Goal: Information Seeking & Learning: Compare options

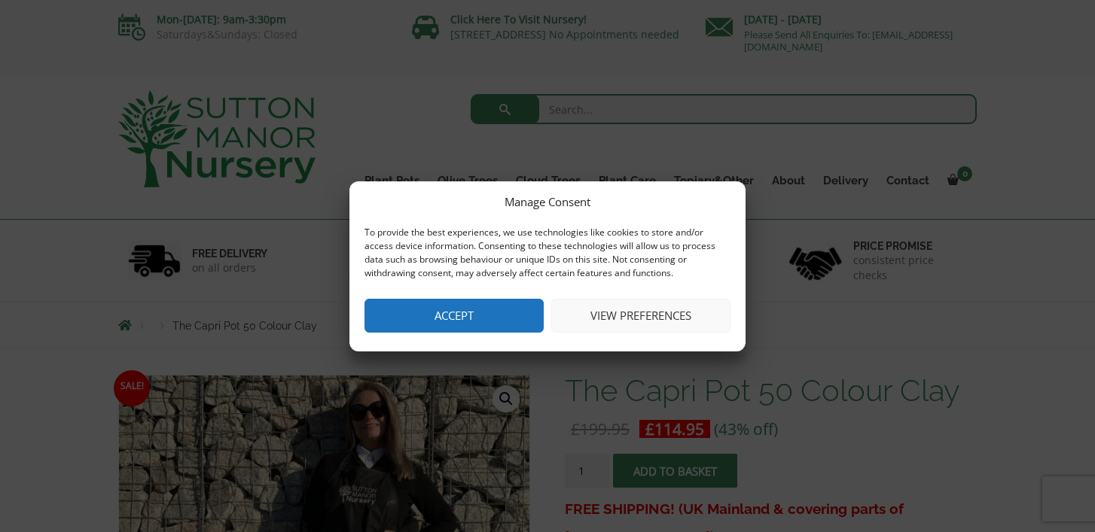
click at [519, 328] on button "Accept" at bounding box center [453, 316] width 179 height 34
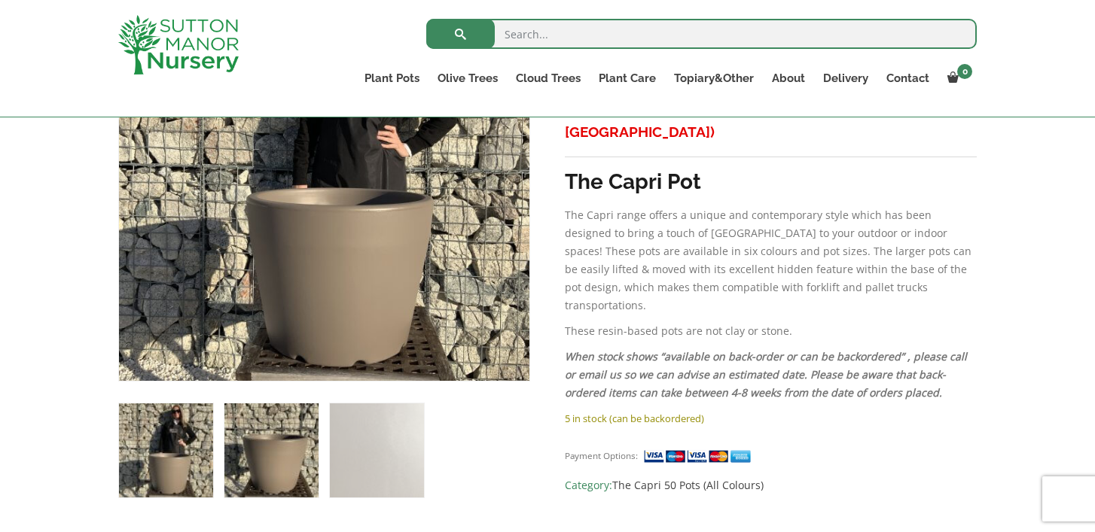
scroll to position [345, 0]
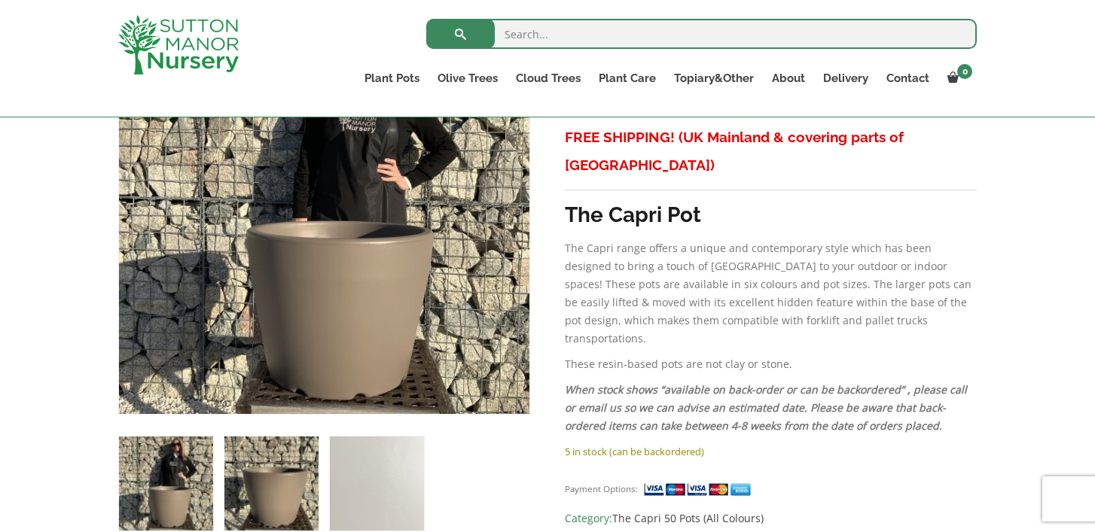
click at [245, 483] on img at bounding box center [271, 484] width 94 height 94
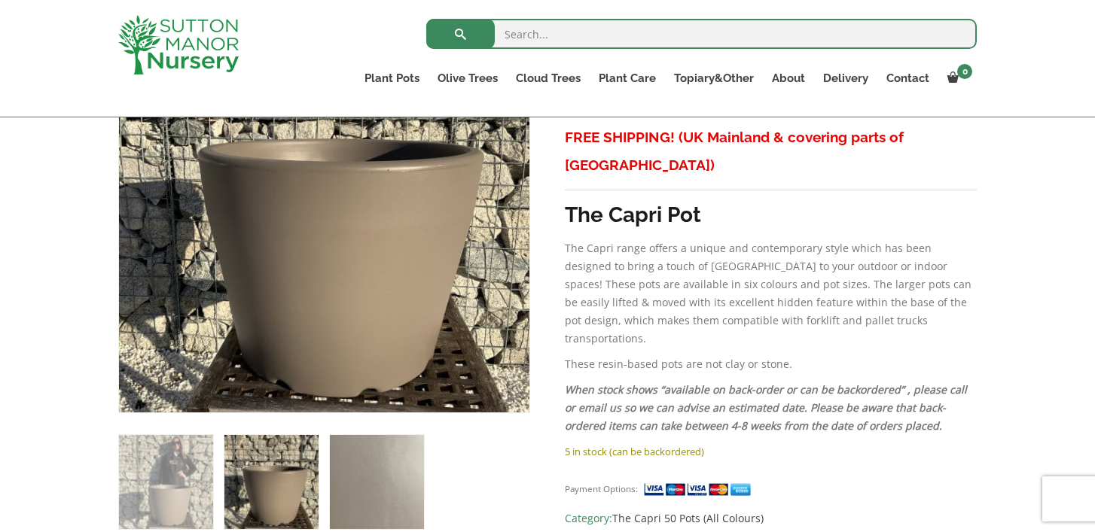
click at [347, 476] on img at bounding box center [377, 482] width 94 height 94
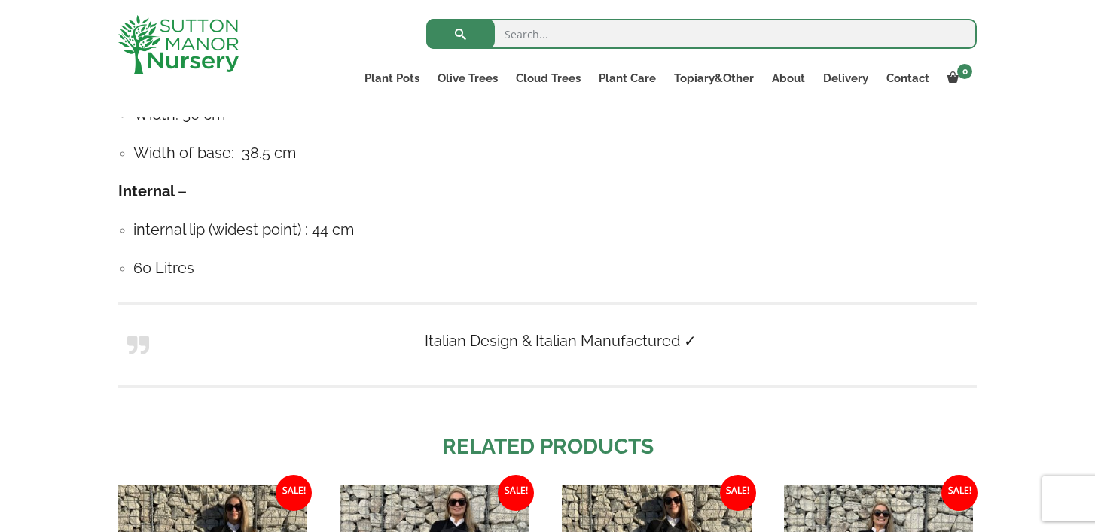
scroll to position [1330, 0]
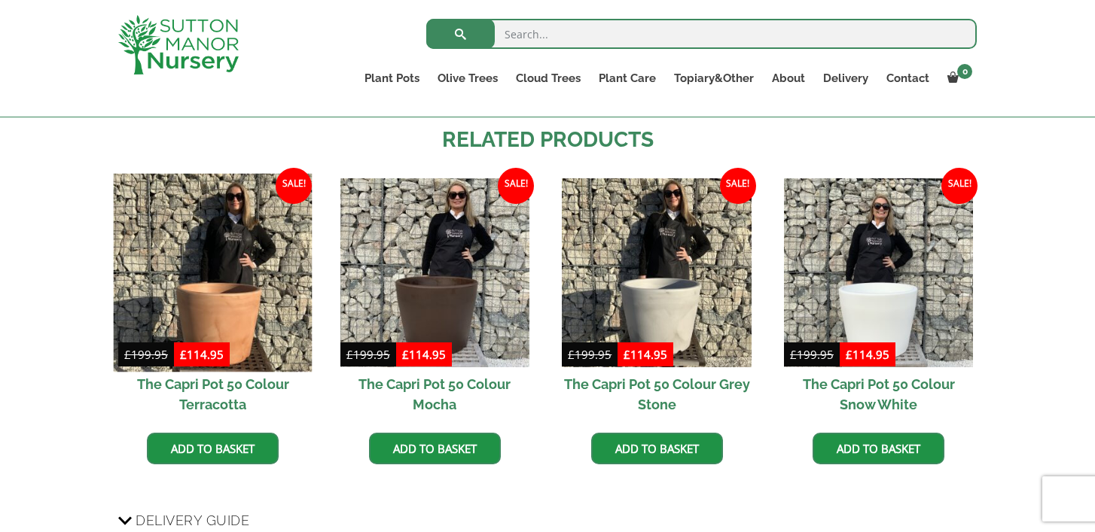
click at [237, 286] on img at bounding box center [213, 272] width 199 height 199
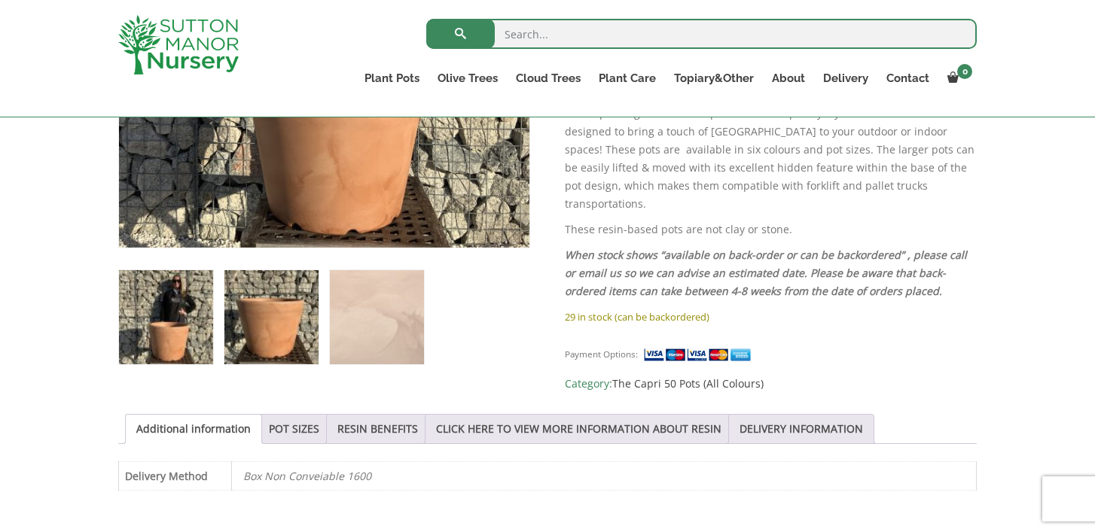
click at [283, 306] on img at bounding box center [271, 317] width 94 height 94
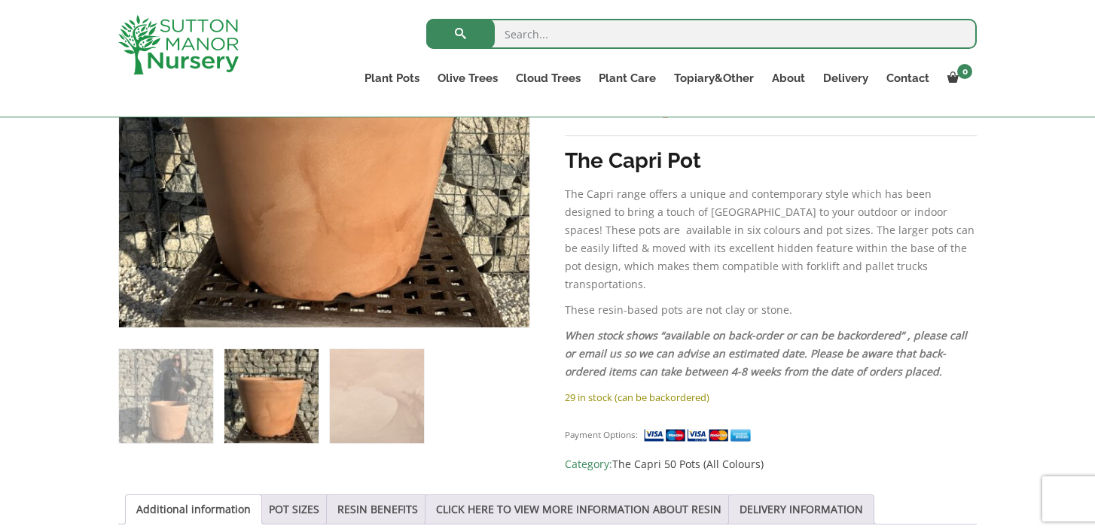
scroll to position [336, 0]
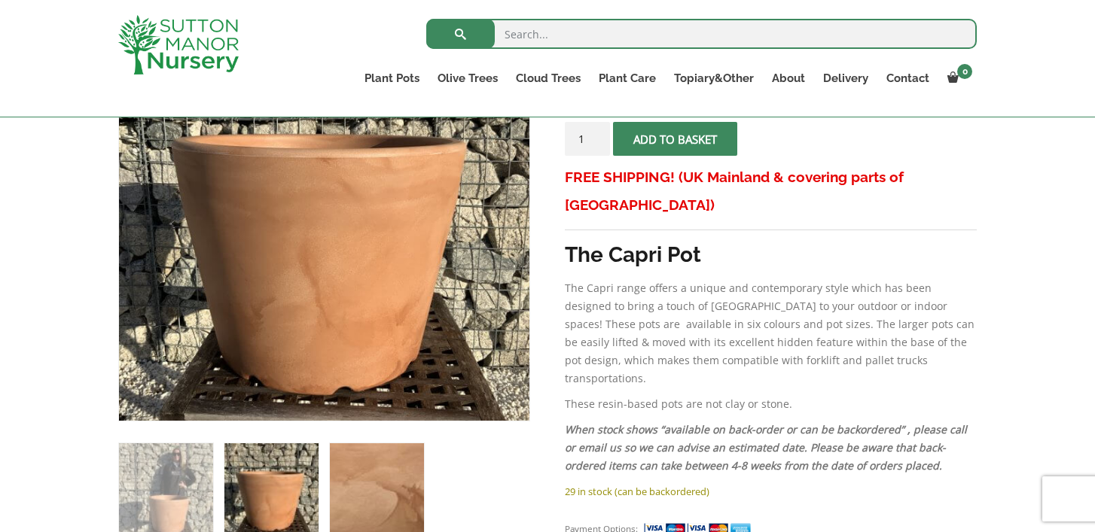
click at [361, 449] on img at bounding box center [377, 490] width 94 height 94
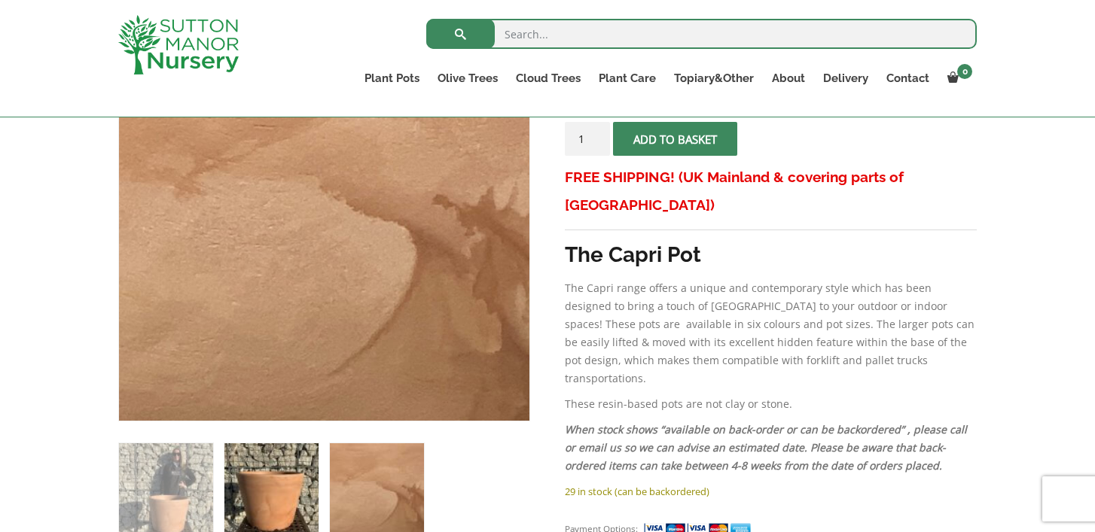
click at [262, 471] on img at bounding box center [271, 490] width 94 height 94
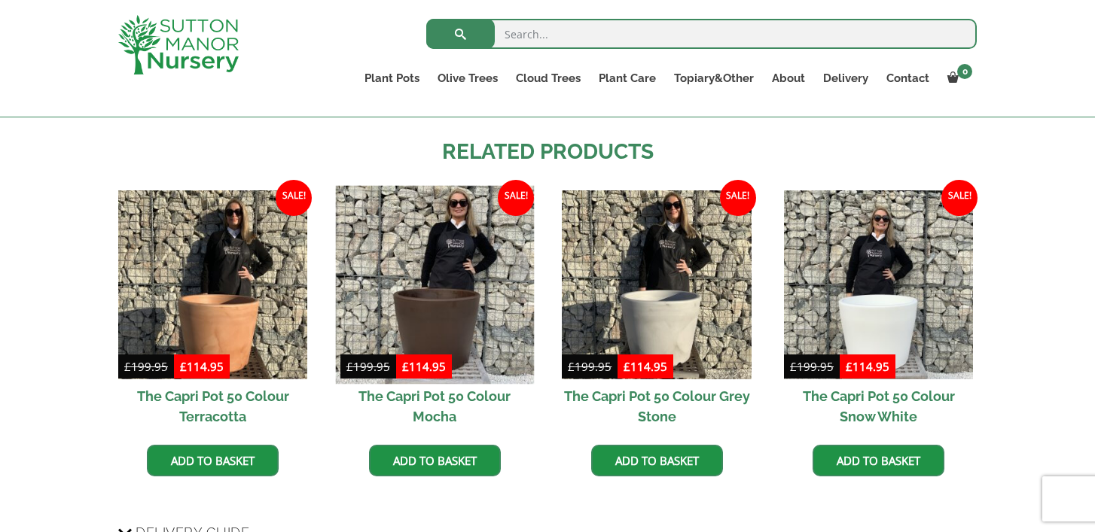
scroll to position [1330, 0]
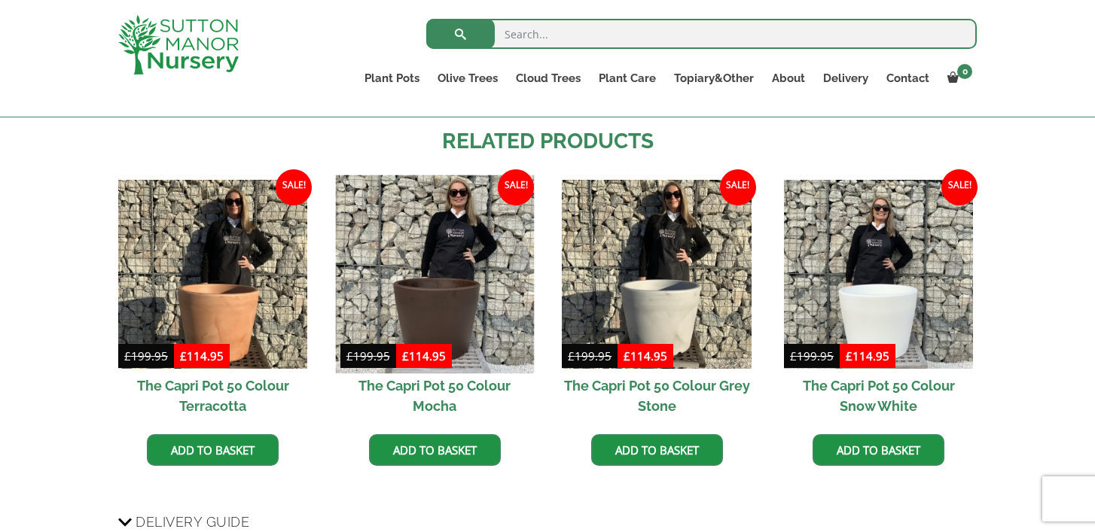
click at [450, 288] on img at bounding box center [434, 274] width 199 height 199
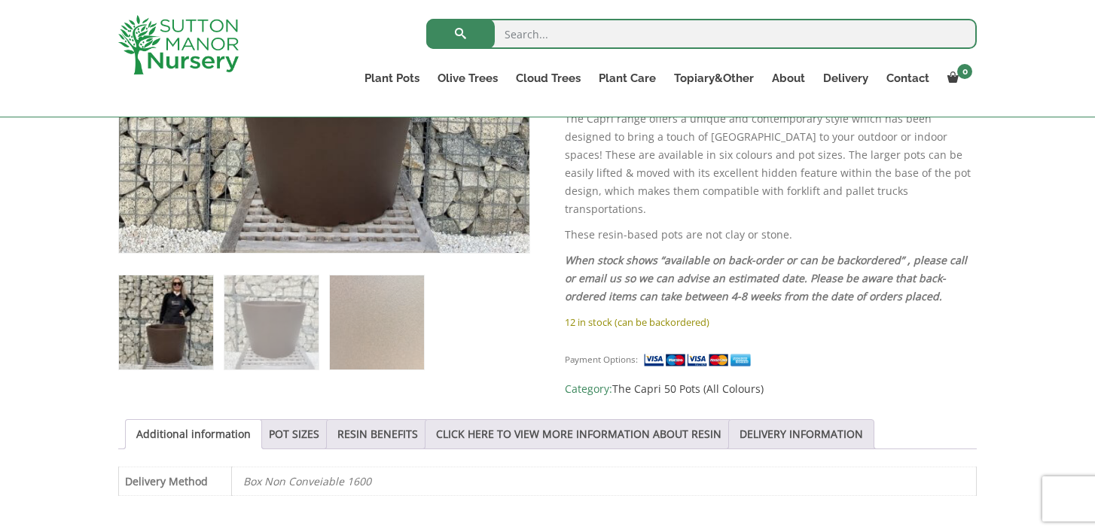
scroll to position [528, 0]
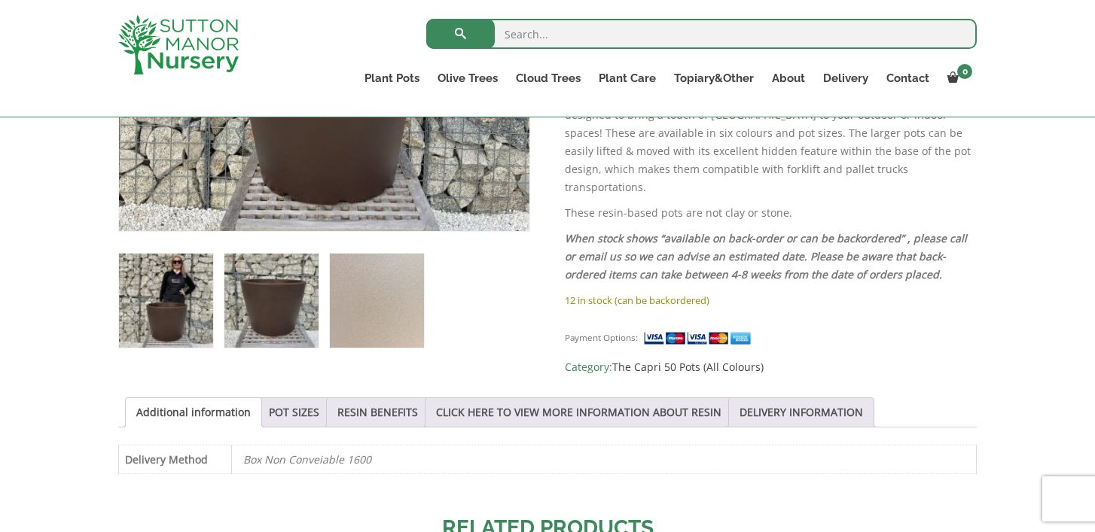
click at [312, 336] on img at bounding box center [271, 301] width 94 height 94
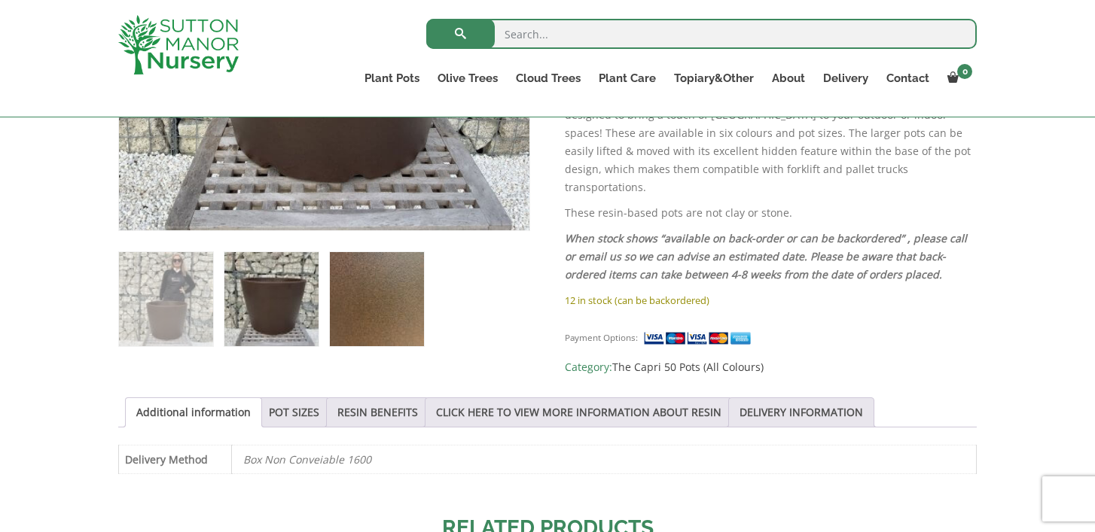
click at [360, 328] on img at bounding box center [377, 299] width 94 height 94
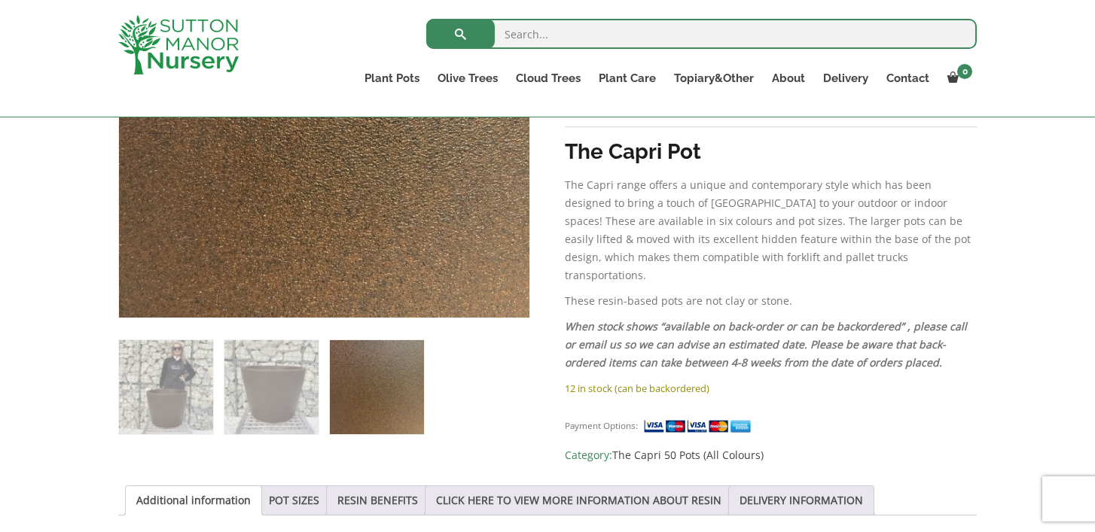
scroll to position [541, 0]
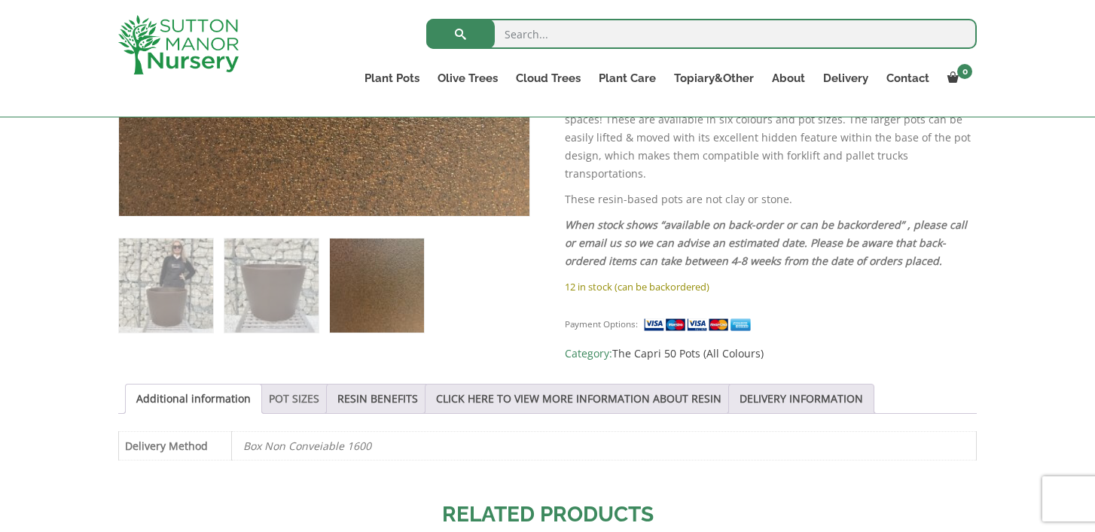
click at [296, 396] on link "POT SIZES" at bounding box center [294, 399] width 50 height 29
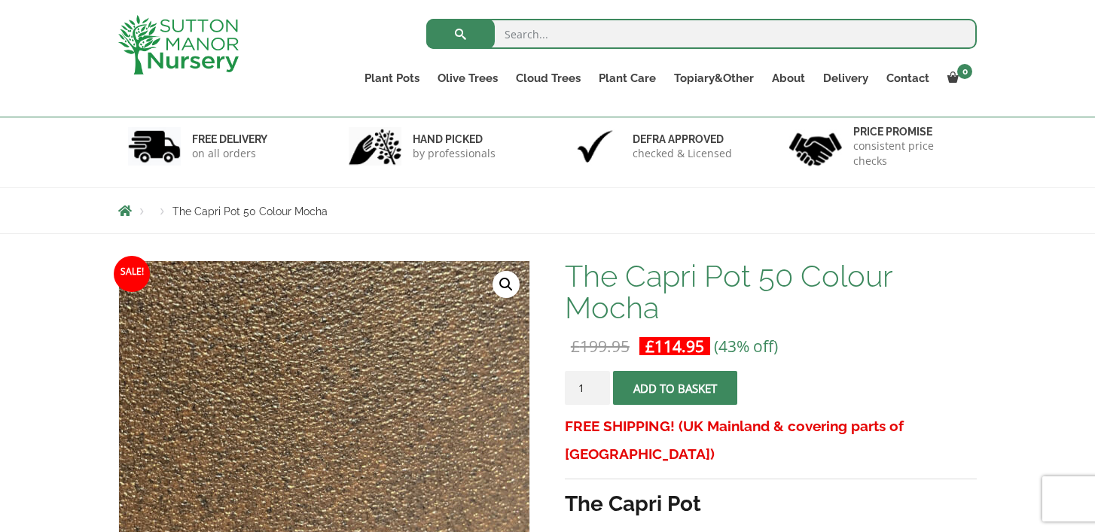
scroll to position [86, 0]
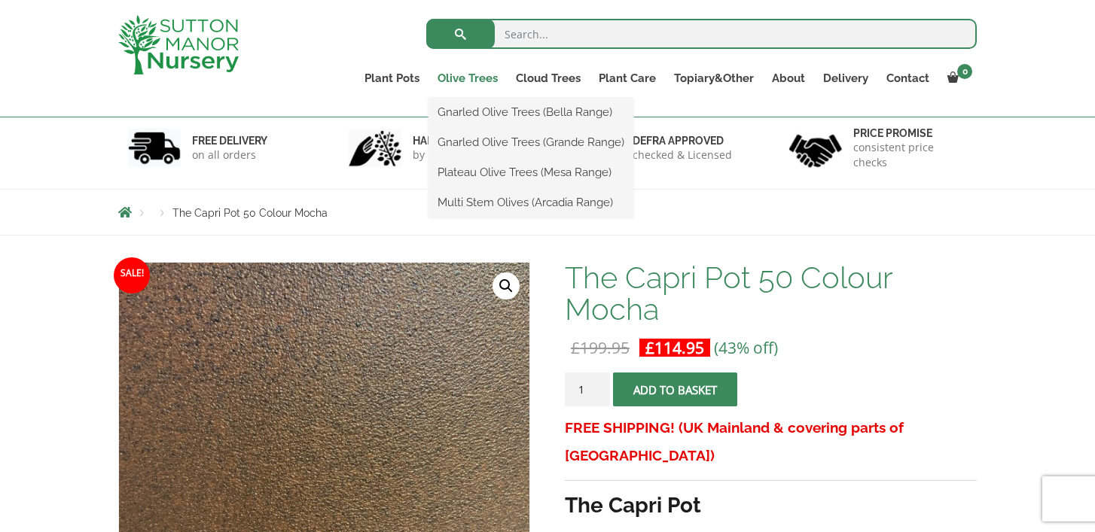
click at [470, 81] on link "Olive Trees" at bounding box center [467, 78] width 78 height 21
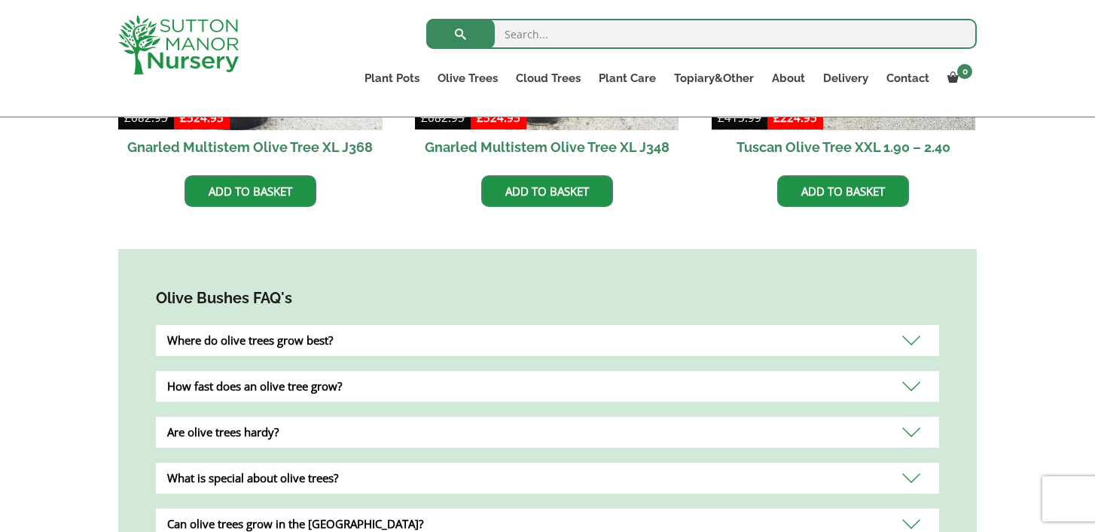
scroll to position [1086, 0]
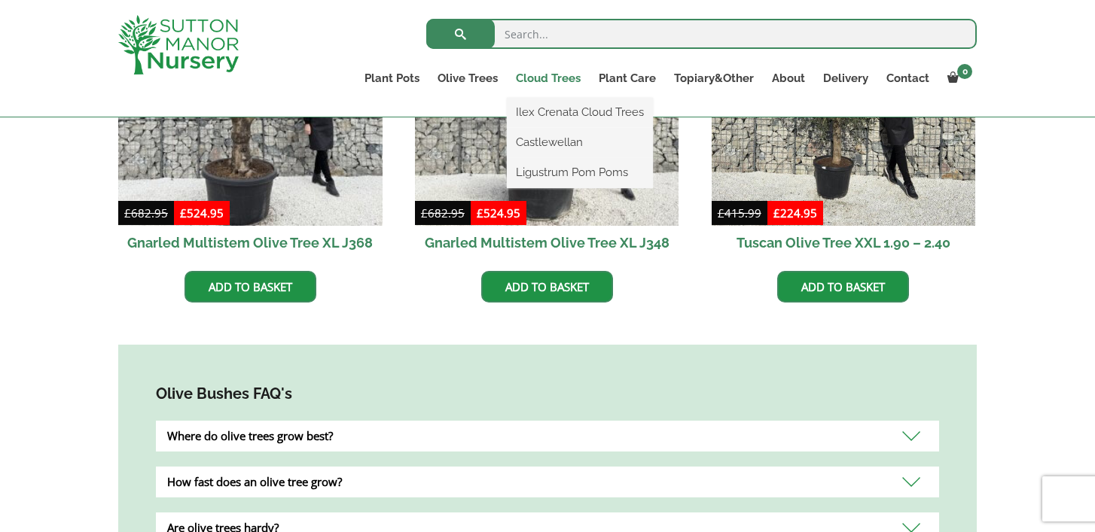
click at [544, 77] on link "Cloud Trees" at bounding box center [548, 78] width 83 height 21
click at [521, 77] on link "Cloud Trees" at bounding box center [548, 78] width 83 height 21
click at [538, 113] on link "Ilex Crenata Cloud Trees" at bounding box center [580, 112] width 146 height 23
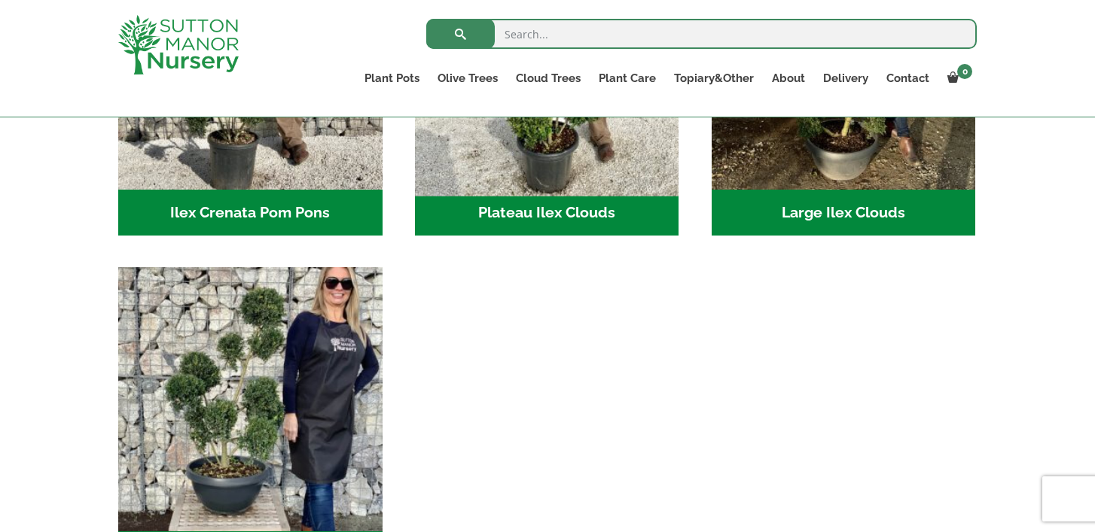
scroll to position [441, 0]
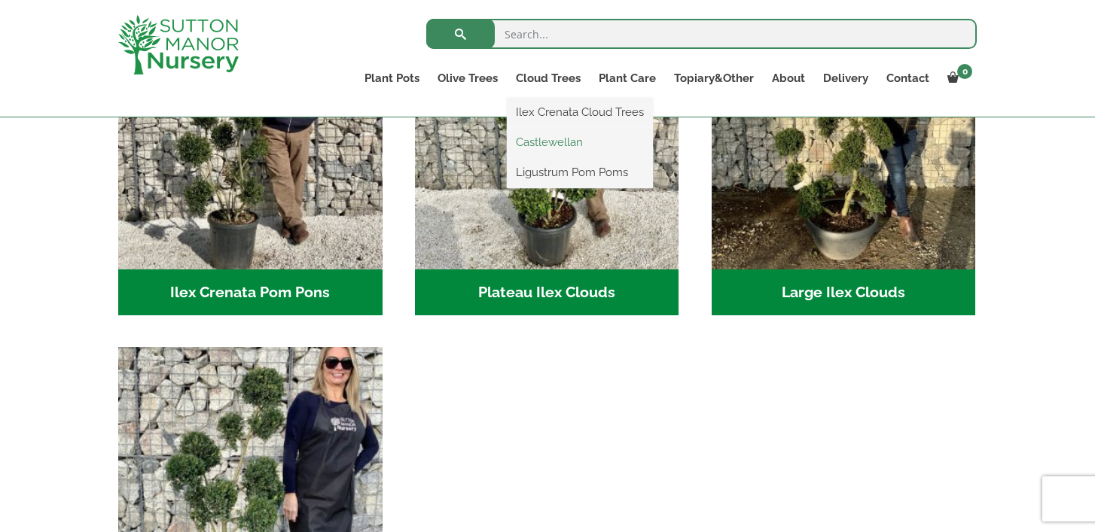
click at [550, 139] on link "Castlewellan" at bounding box center [580, 142] width 146 height 23
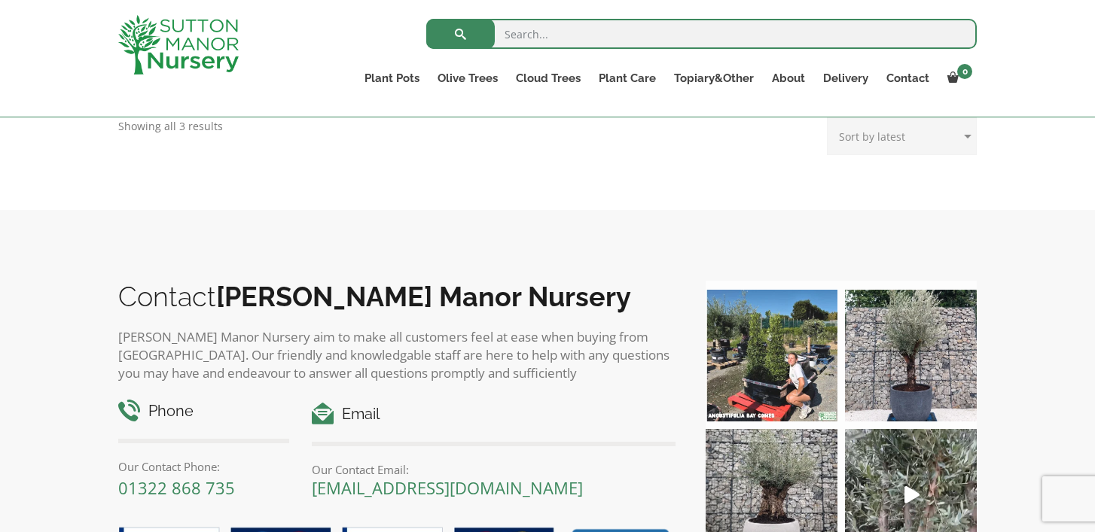
scroll to position [364, 0]
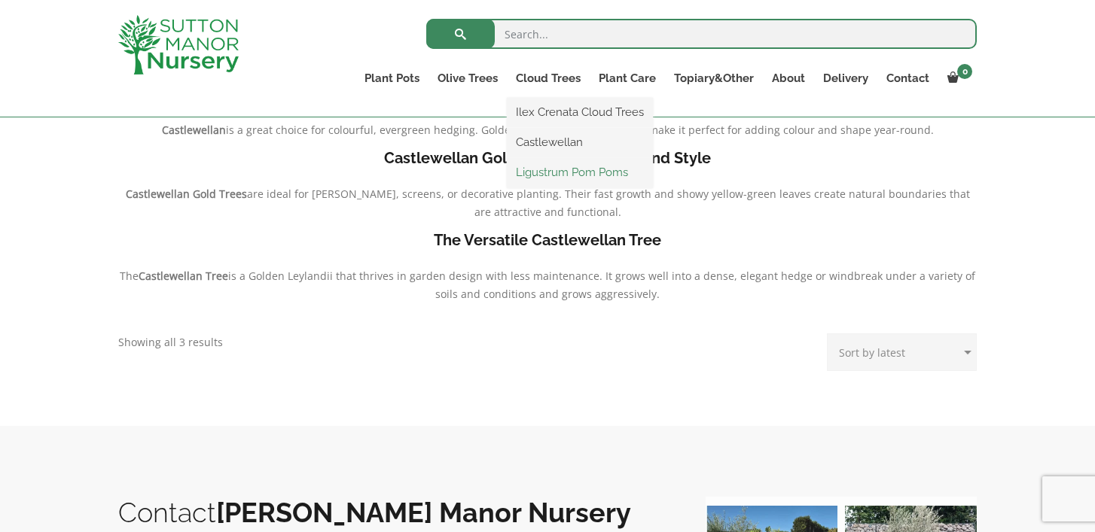
click at [548, 175] on link "Ligustrum Pom Poms" at bounding box center [580, 172] width 146 height 23
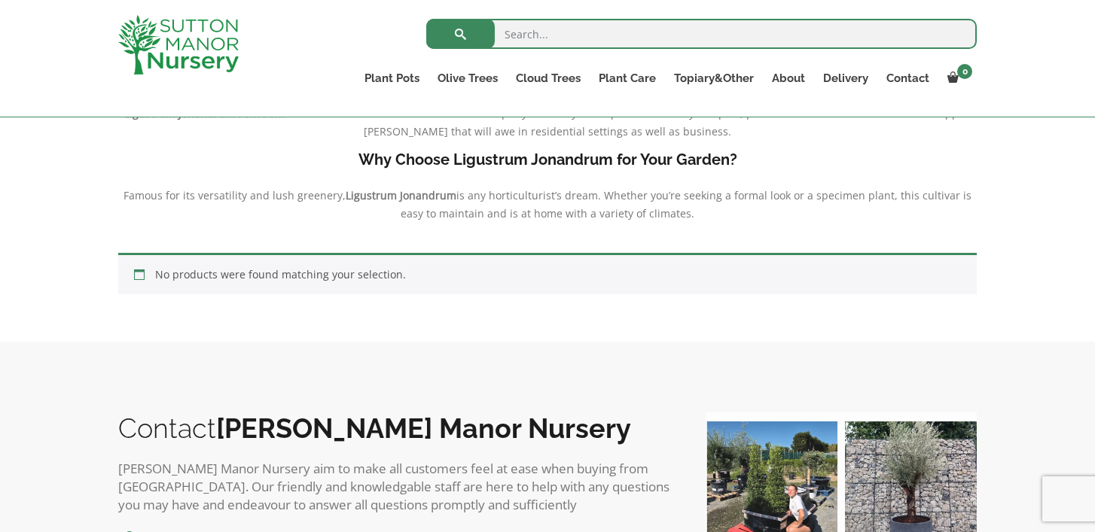
scroll to position [364, 0]
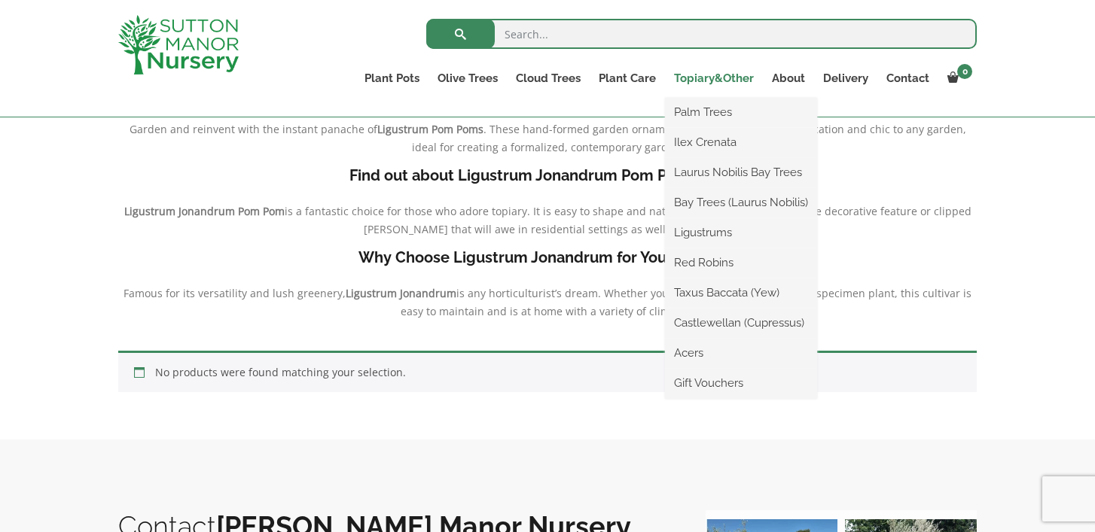
click at [695, 81] on link "Topiary&Other" at bounding box center [714, 78] width 98 height 21
click at [697, 112] on link "Palm Trees" at bounding box center [741, 112] width 152 height 23
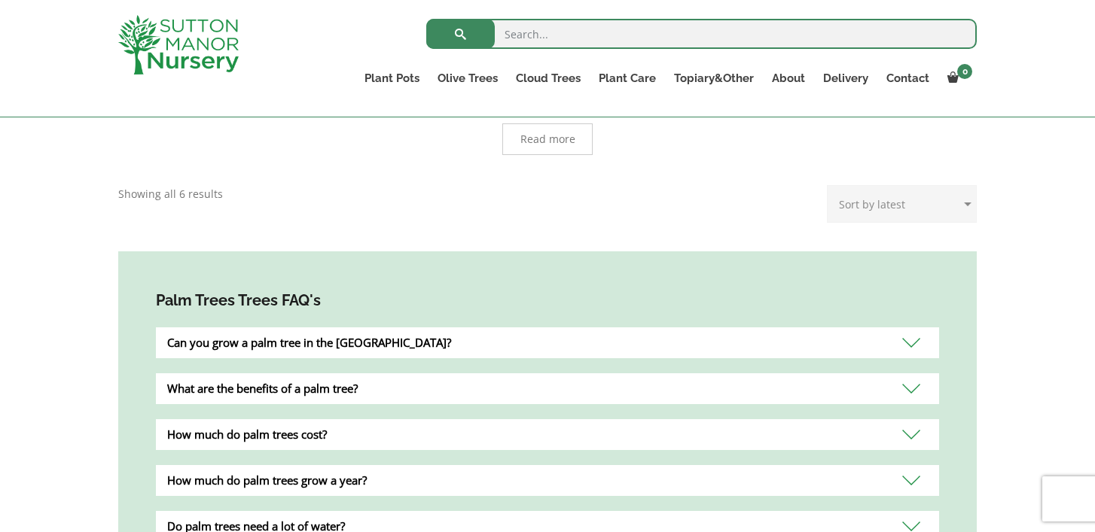
scroll to position [185, 0]
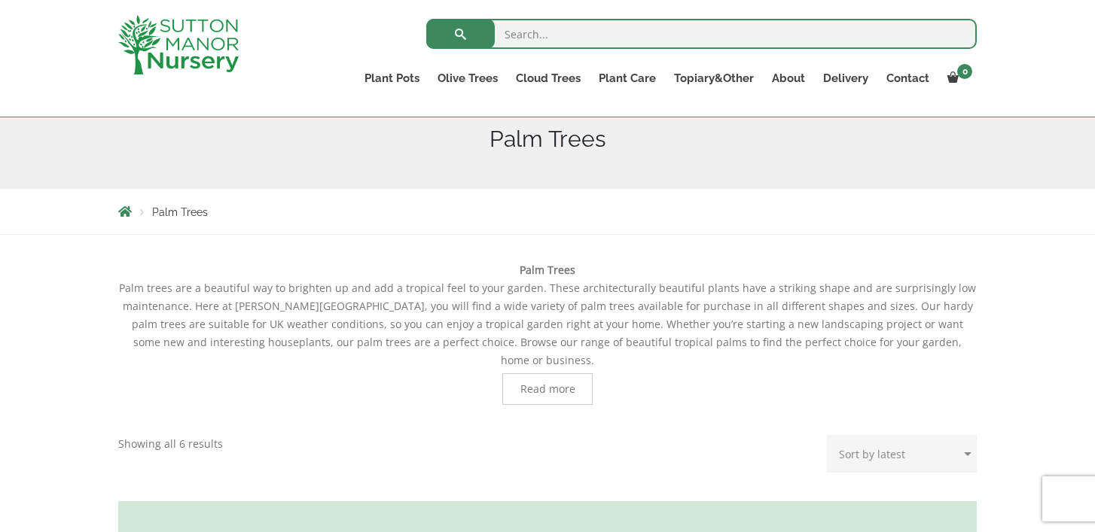
click at [547, 379] on span "Read more" at bounding box center [547, 389] width 90 height 32
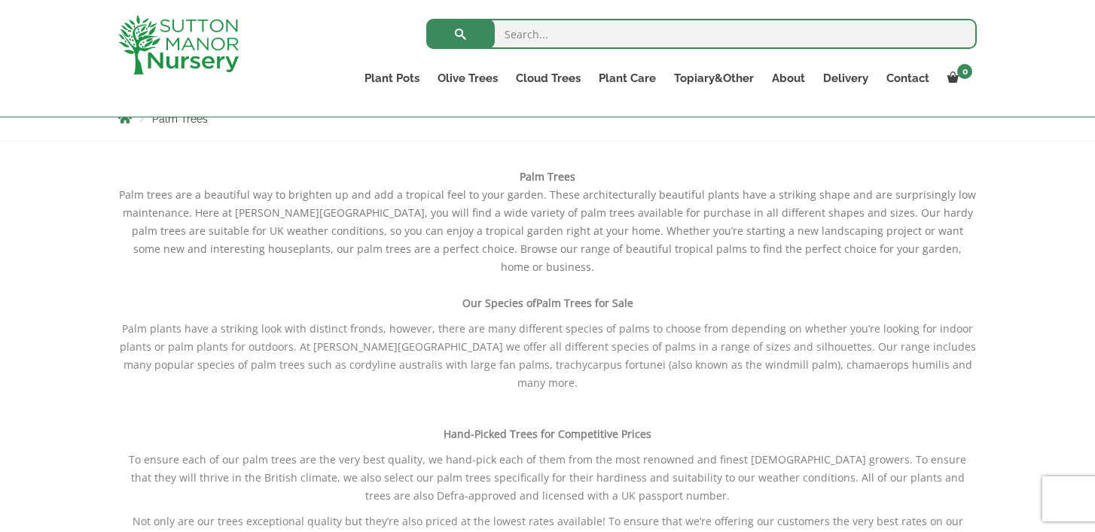
scroll to position [455, 0]
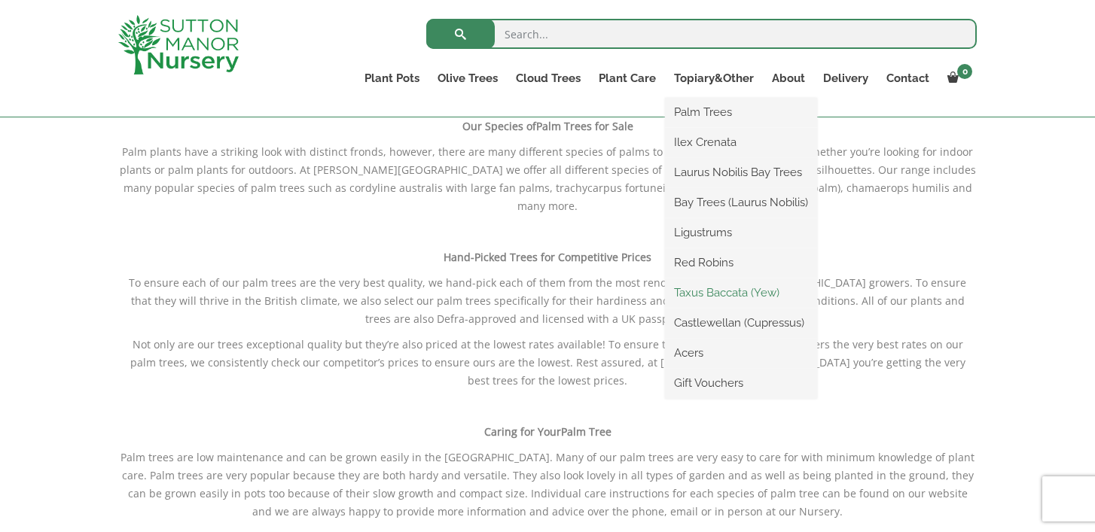
click at [702, 294] on link "Taxus Baccata (Yew)" at bounding box center [741, 293] width 152 height 23
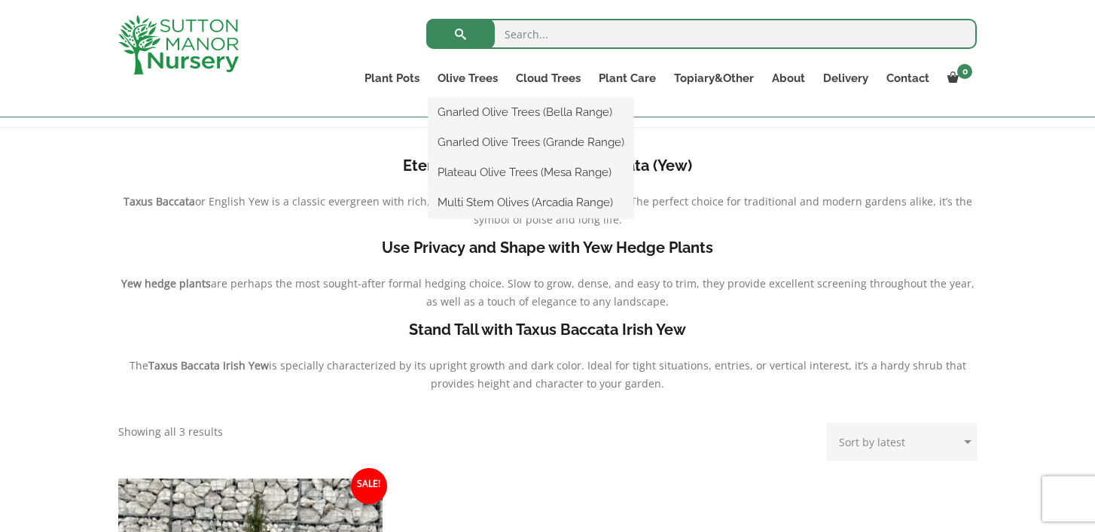
scroll to position [227, 0]
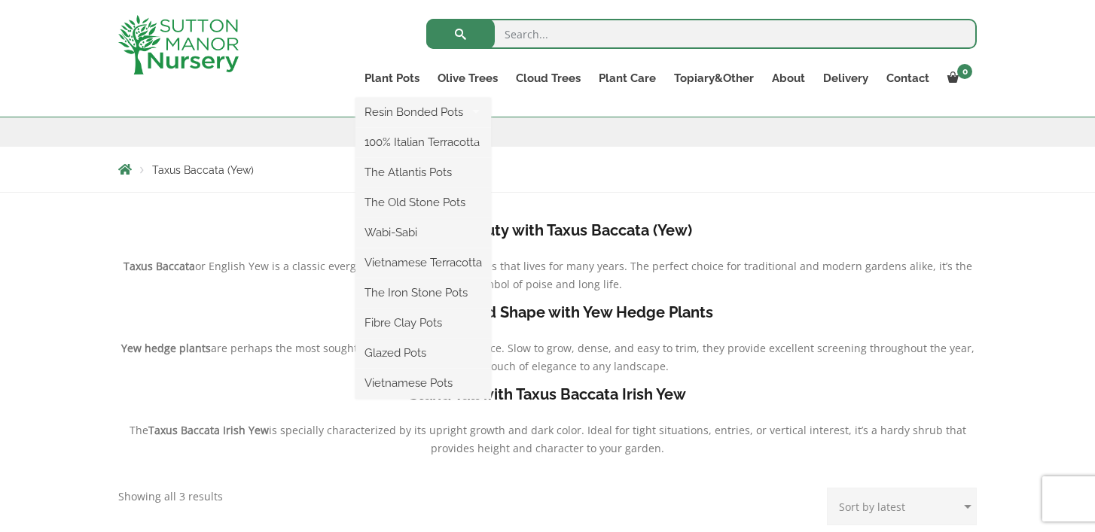
click at [404, 98] on ul "Resin Bonded Pots The Amalfi Pots The Milan Pots The Capri Pots The Brunello Po…" at bounding box center [423, 248] width 136 height 301
click at [414, 232] on link "Wabi-Sabi" at bounding box center [423, 232] width 136 height 23
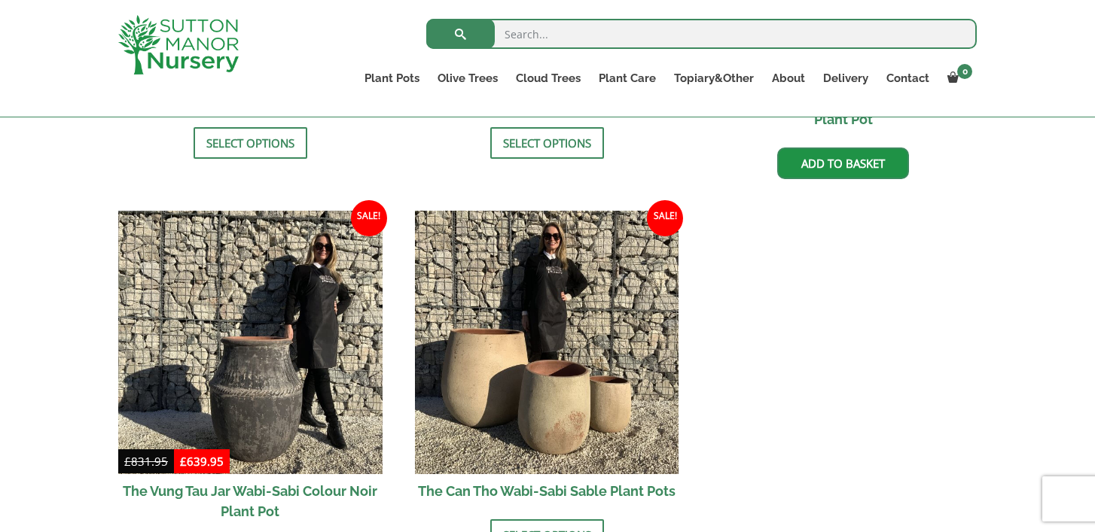
scroll to position [1867, 0]
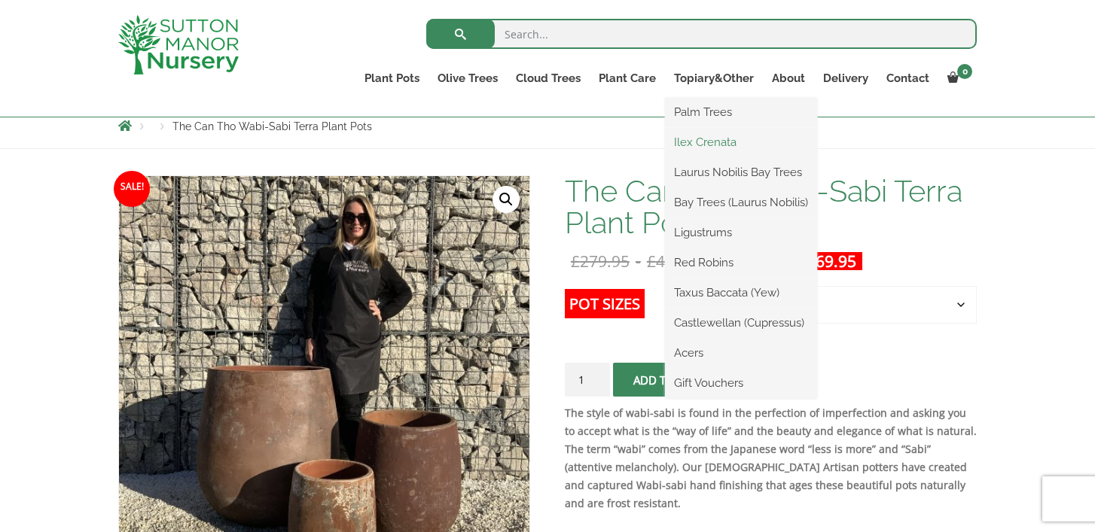
scroll to position [330, 0]
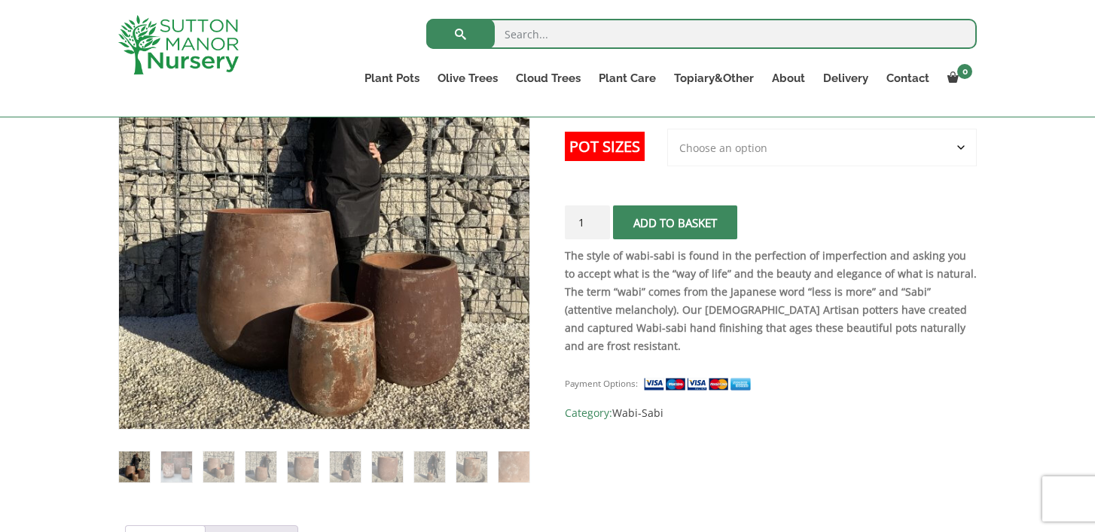
click at [727, 127] on div "The Can Tho Wabi-Sabi Terra Plant Pots £ 279.95 - £ 480.95 £ 214.95 - £ 369.95 …" at bounding box center [771, 220] width 412 height 404
click at [715, 144] on select "Choose an option 3rd to Largest Pot In The Picture 2nd to Largest Pot In The Pi…" at bounding box center [821, 148] width 309 height 38
click at [668, 129] on select "Choose an option 3rd to Largest Pot In The Picture 2nd to Largest Pot In The Pi…" at bounding box center [821, 148] width 309 height 38
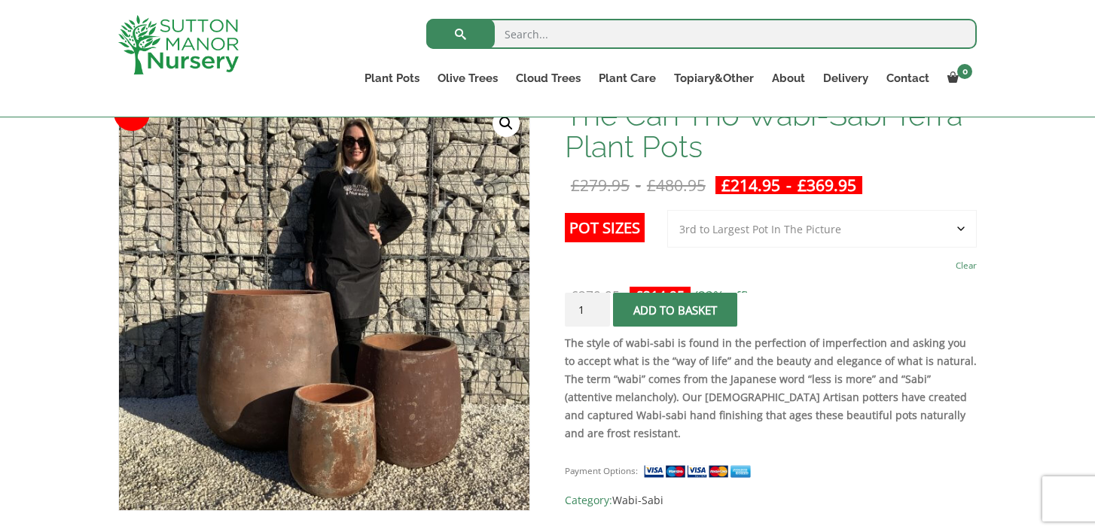
scroll to position [169, 0]
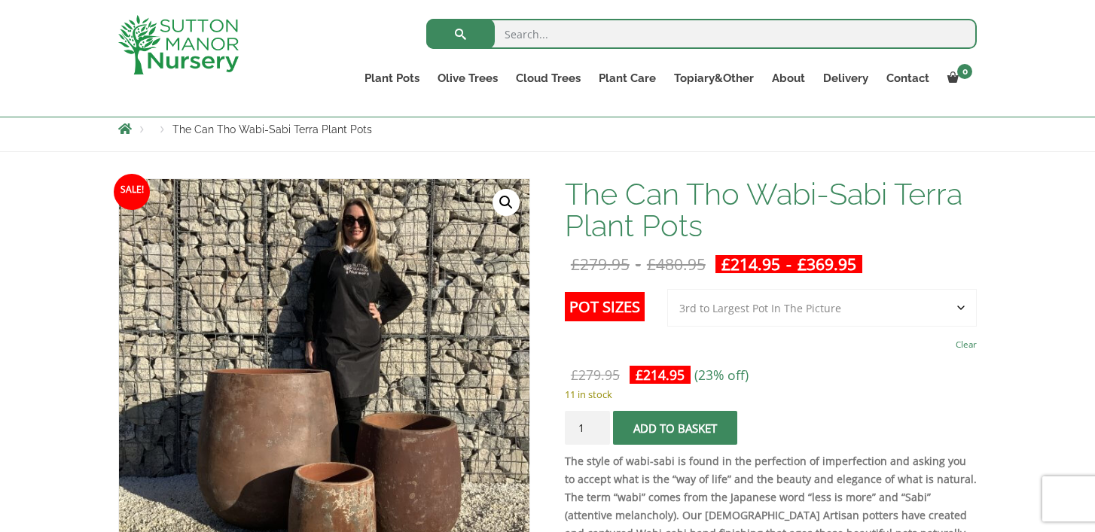
click at [796, 314] on select "Choose an option 3rd to Largest Pot In The Picture 2nd to Largest Pot In The Pi…" at bounding box center [821, 308] width 309 height 38
click at [668, 289] on select "Choose an option 3rd to Largest Pot In The Picture 2nd to Largest Pot In The Pi…" at bounding box center [821, 308] width 309 height 38
click at [793, 308] on select "Choose an option 3rd to Largest Pot In The Picture 2nd to Largest Pot In The Pi…" at bounding box center [821, 308] width 309 height 38
click at [668, 289] on select "Choose an option 3rd to Largest Pot In The Picture 2nd to Largest Pot In The Pi…" at bounding box center [821, 308] width 309 height 38
click at [782, 303] on select "Choose an option 3rd to Largest Pot In The Picture 2nd to Largest Pot In The Pi…" at bounding box center [821, 308] width 309 height 38
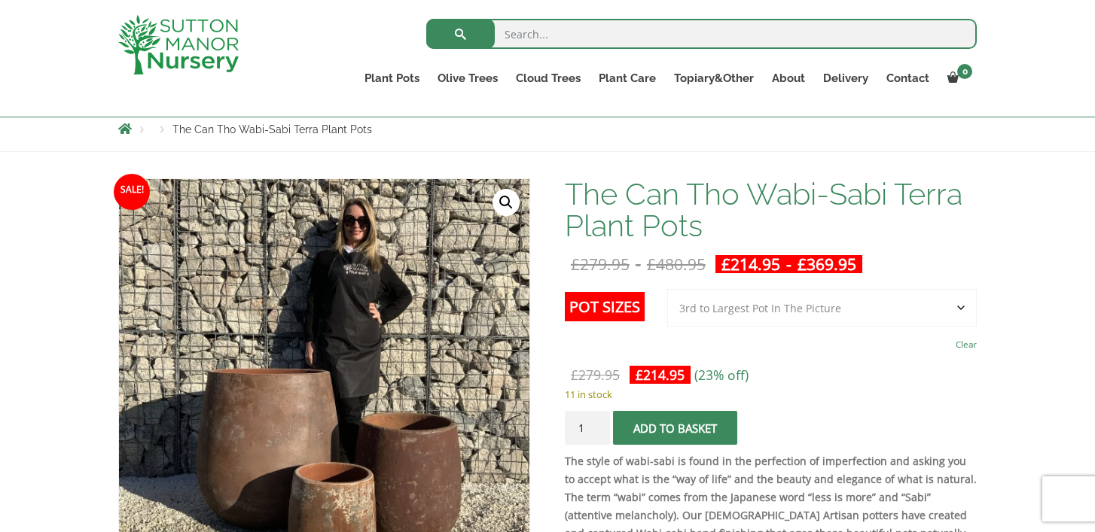
select select "Largest pot In The Picture"
click at [668, 289] on select "Choose an option 3rd to Largest Pot In The Picture 2nd to Largest Pot In The Pi…" at bounding box center [821, 308] width 309 height 38
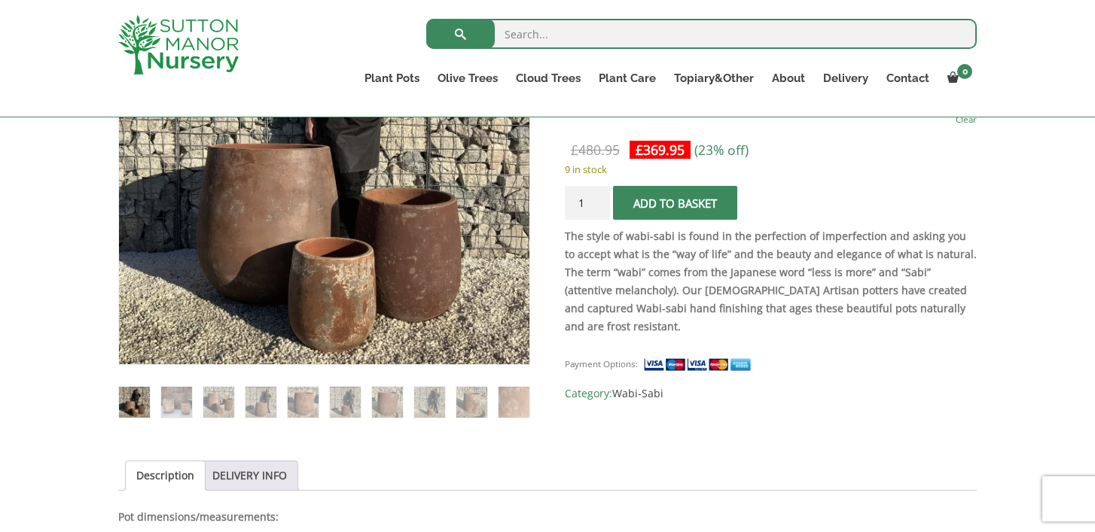
scroll to position [395, 0]
click at [390, 406] on img at bounding box center [387, 401] width 31 height 31
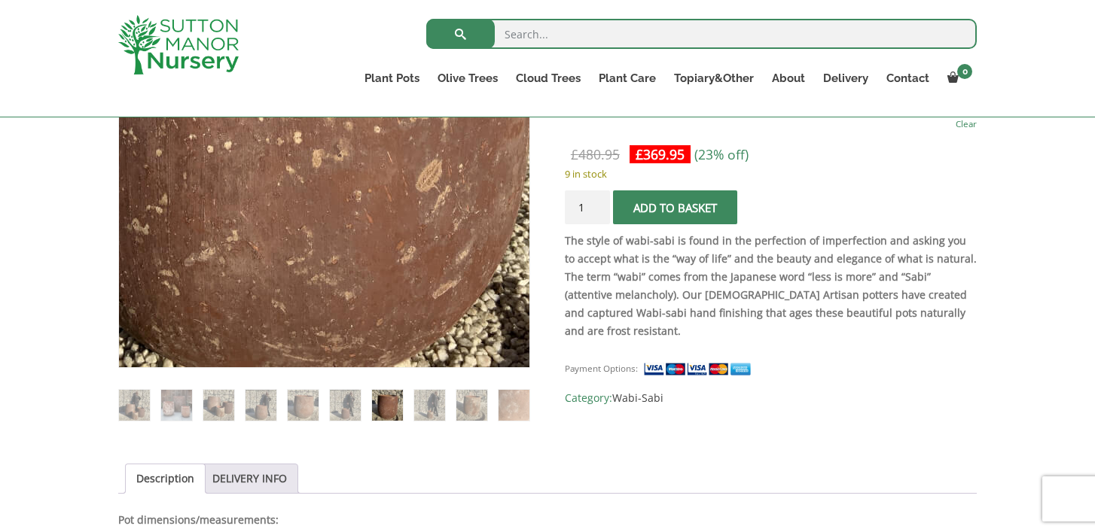
scroll to position [644, 0]
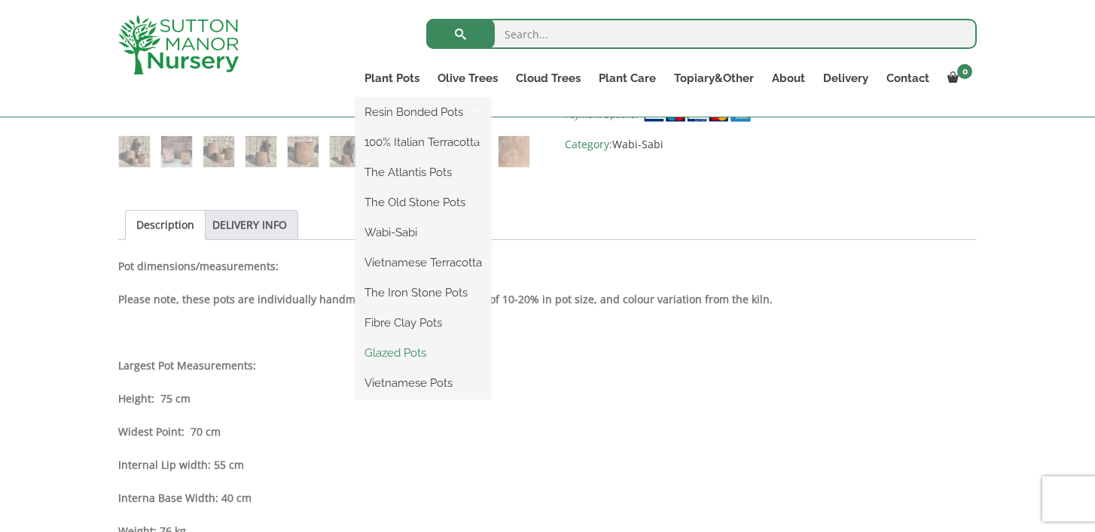
click at [421, 351] on link "Glazed Pots" at bounding box center [423, 353] width 136 height 23
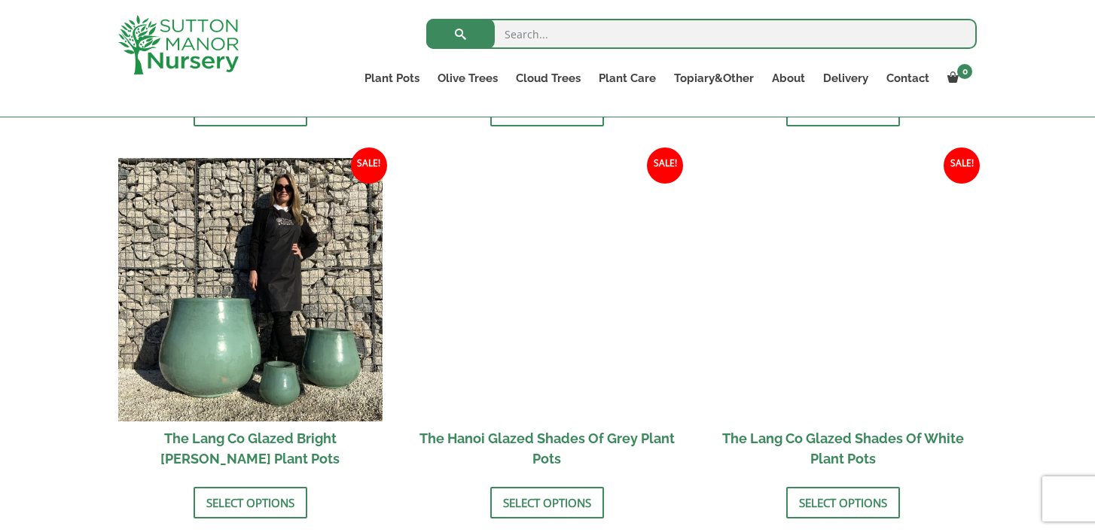
scroll to position [1833, 0]
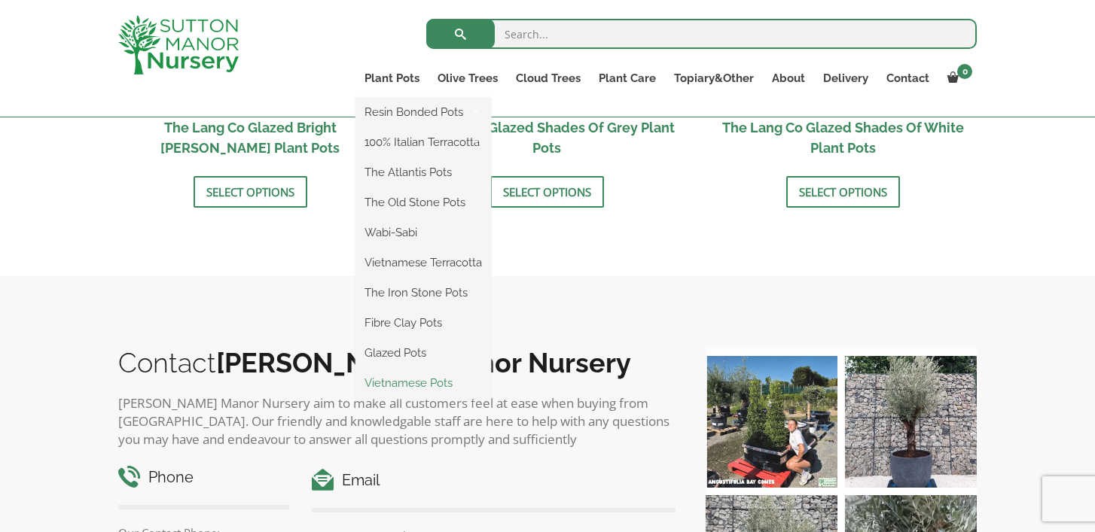
click at [419, 386] on link "Vietnamese Pots" at bounding box center [423, 383] width 136 height 23
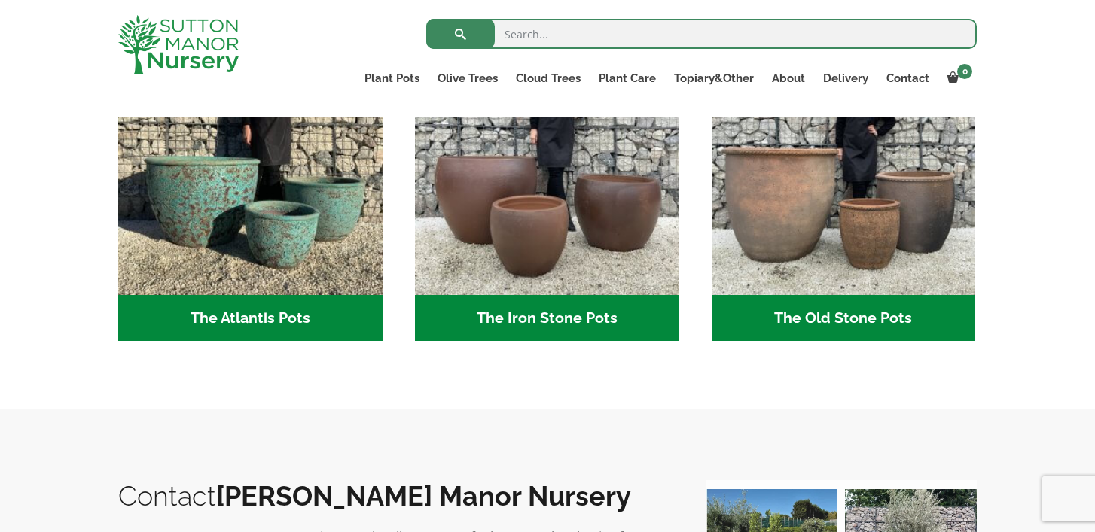
scroll to position [877, 0]
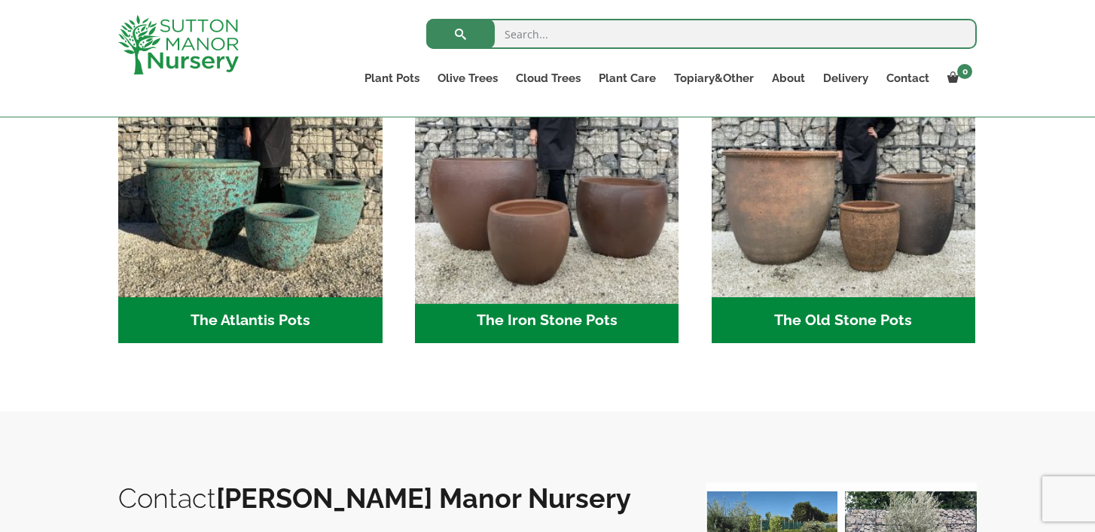
click at [553, 224] on img "Visit product category The Iron Stone Pots" at bounding box center [546, 165] width 277 height 277
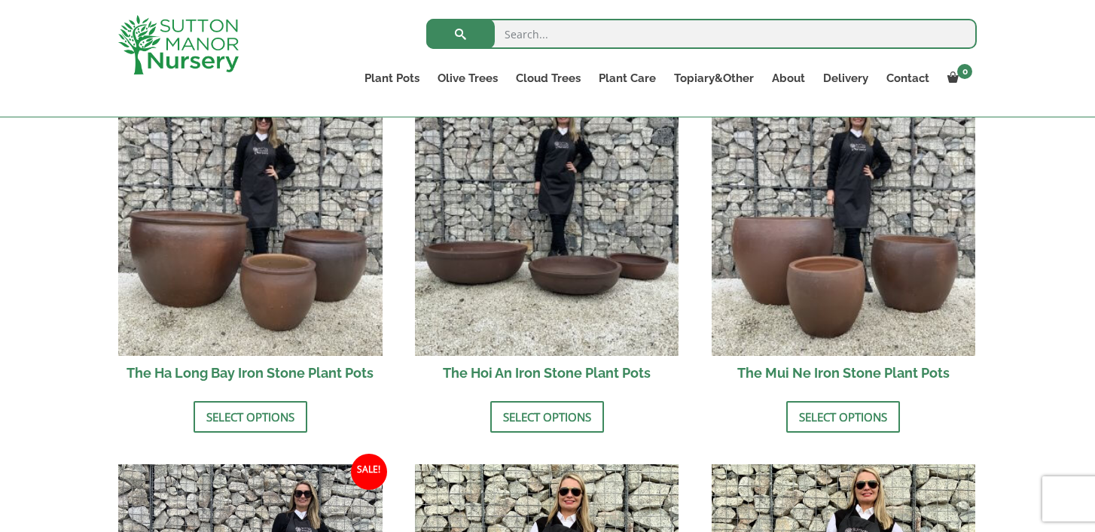
scroll to position [561, 0]
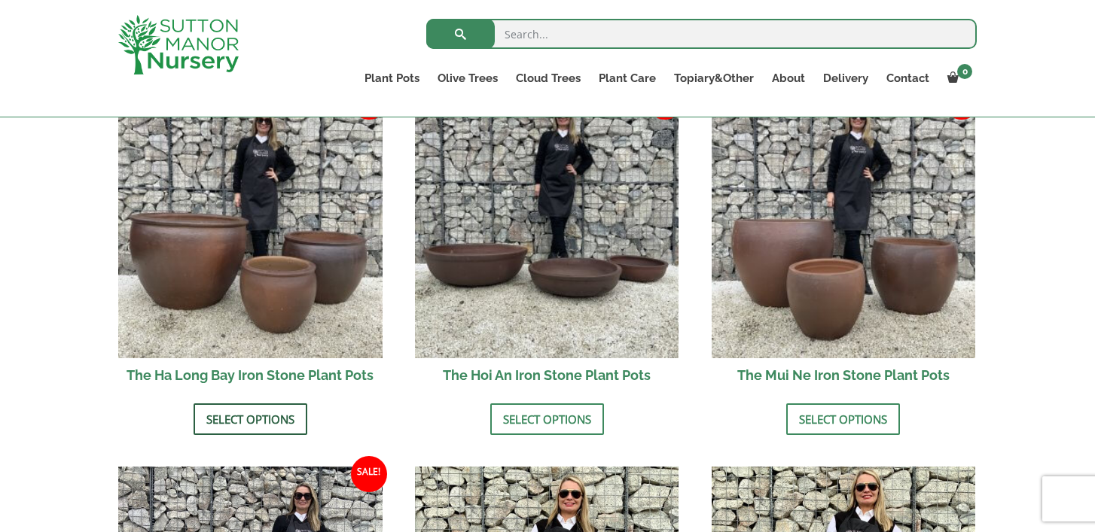
click at [284, 419] on link "Select options" at bounding box center [250, 419] width 114 height 32
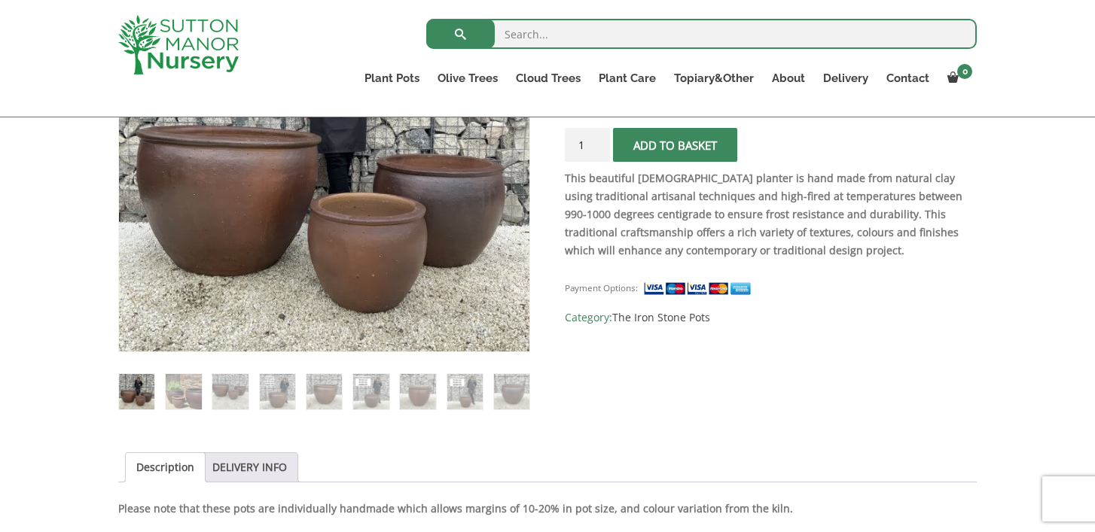
scroll to position [300, 0]
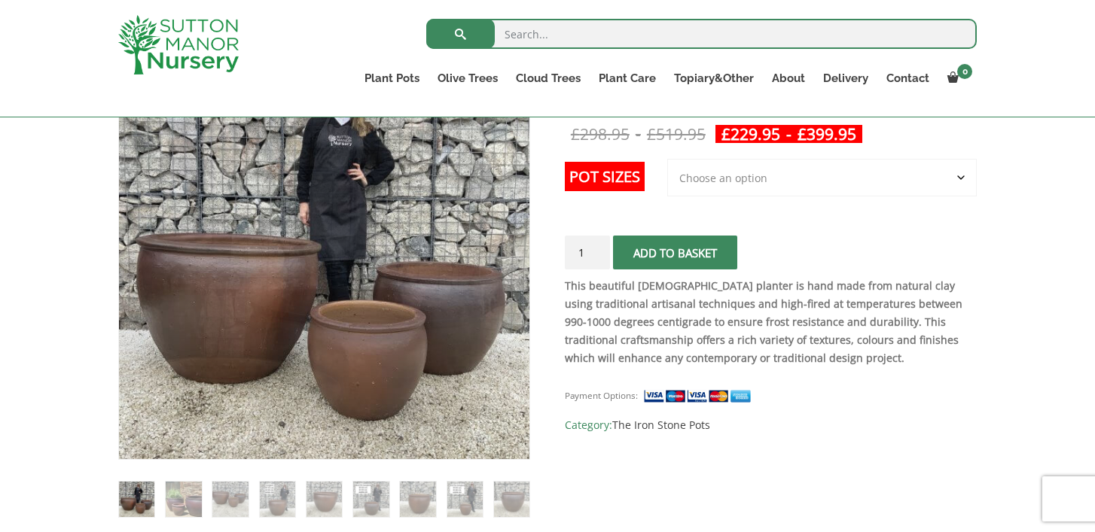
click at [697, 174] on select "Choose an option 3rd to Largest Pot In The Picture 2nd to Largest Pot In The Pi…" at bounding box center [821, 178] width 309 height 38
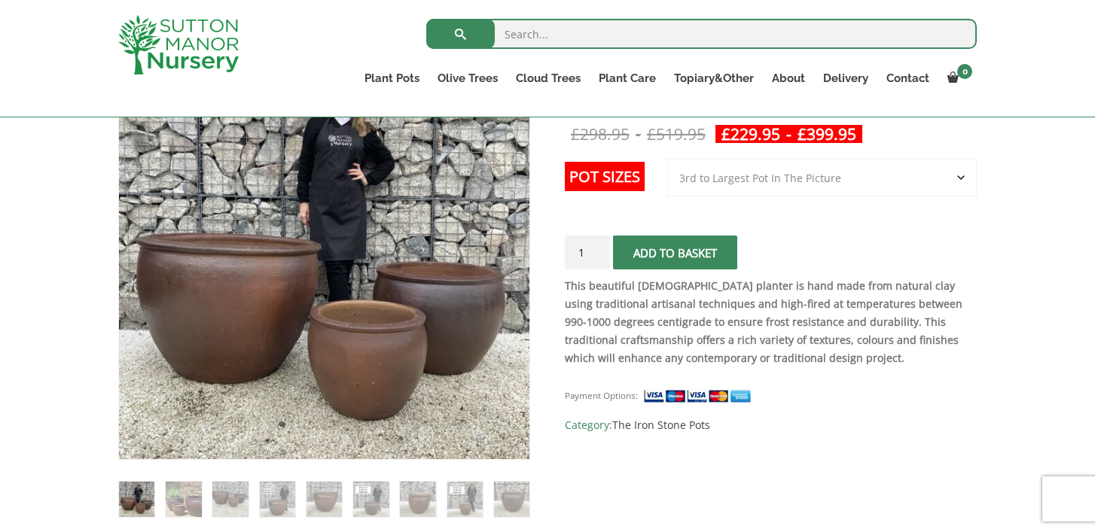
click at [668, 159] on select "Choose an option 3rd to Largest Pot In The Picture 2nd to Largest Pot In The Pi…" at bounding box center [821, 178] width 309 height 38
select select "3rd to Largest Pot In The Picture"
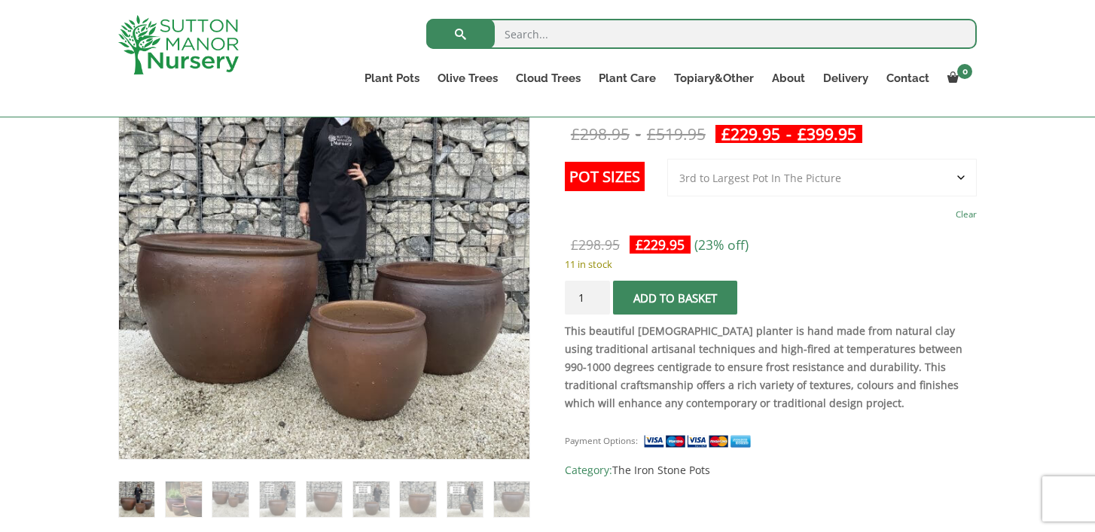
scroll to position [291, 0]
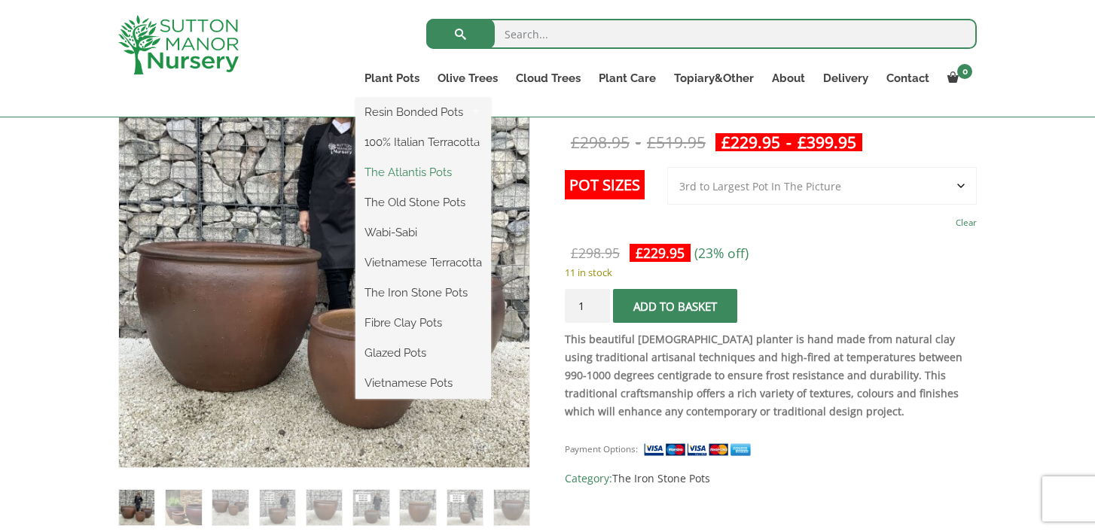
click at [407, 178] on link "The Atlantis Pots" at bounding box center [423, 172] width 136 height 23
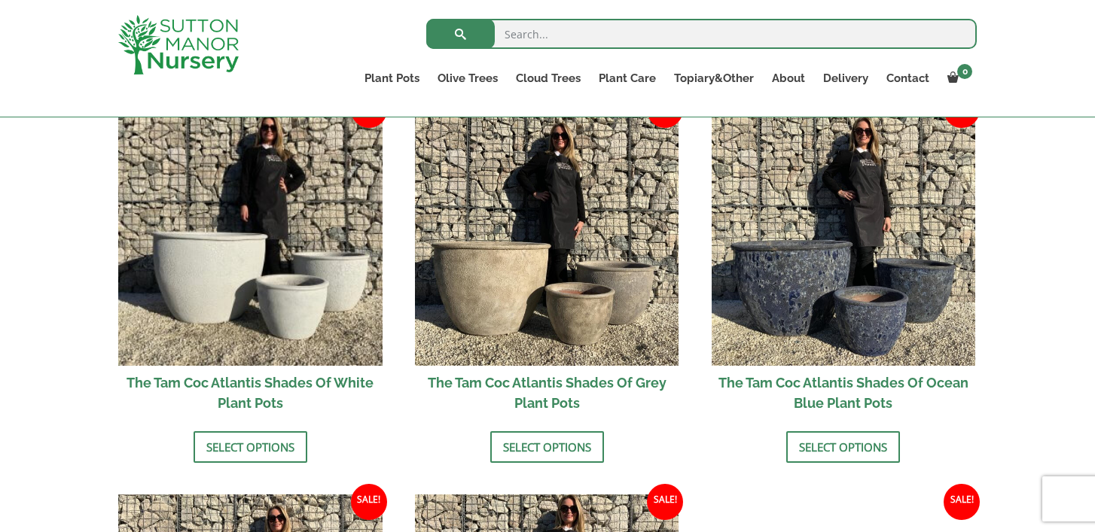
scroll to position [839, 0]
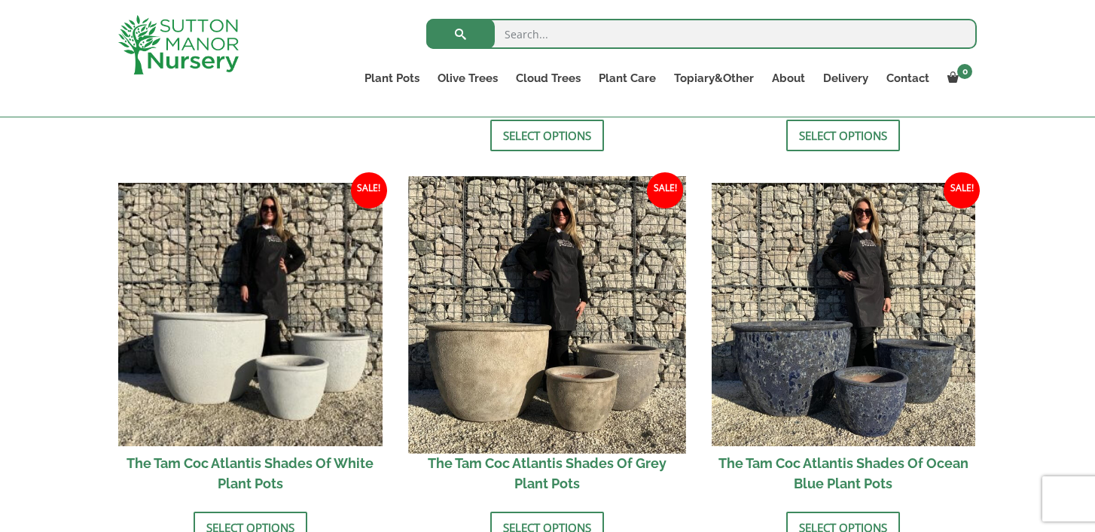
click at [550, 340] on img at bounding box center [546, 314] width 277 height 277
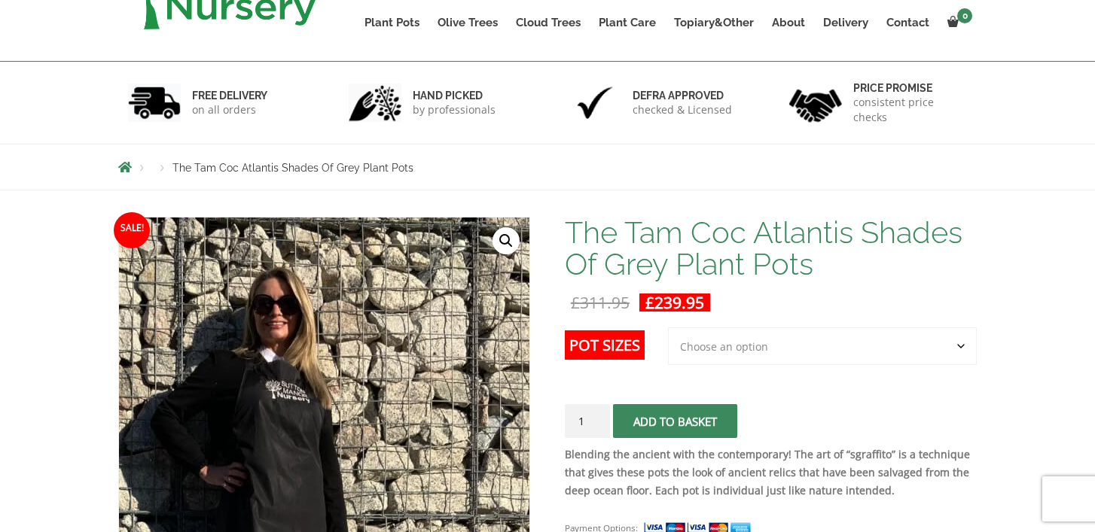
scroll to position [276, 0]
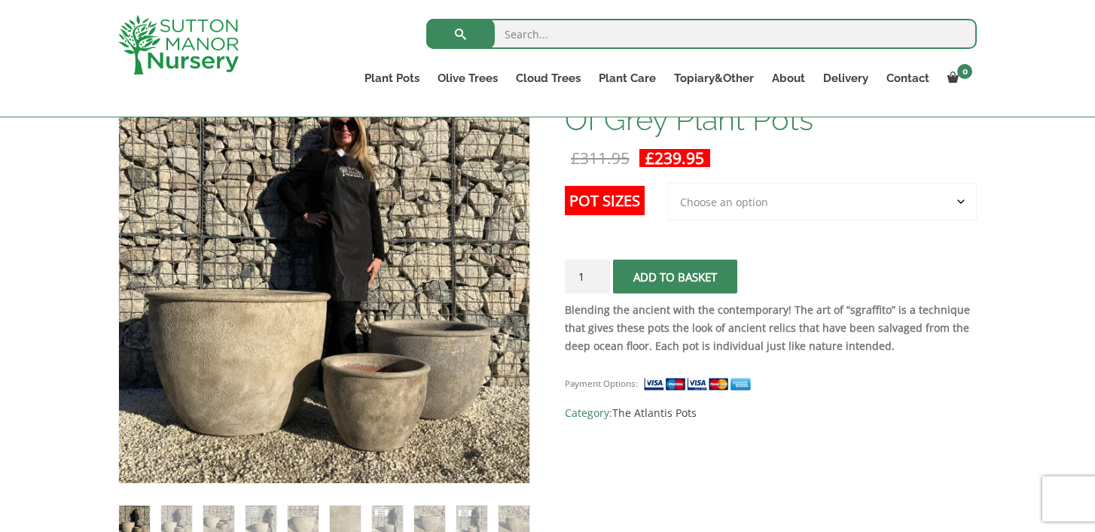
click at [693, 206] on select "Choose an option 3rd to Largest Pot In The Picture" at bounding box center [822, 202] width 309 height 38
click at [668, 183] on select "Choose an option 3rd to Largest Pot In The Picture" at bounding box center [822, 202] width 309 height 38
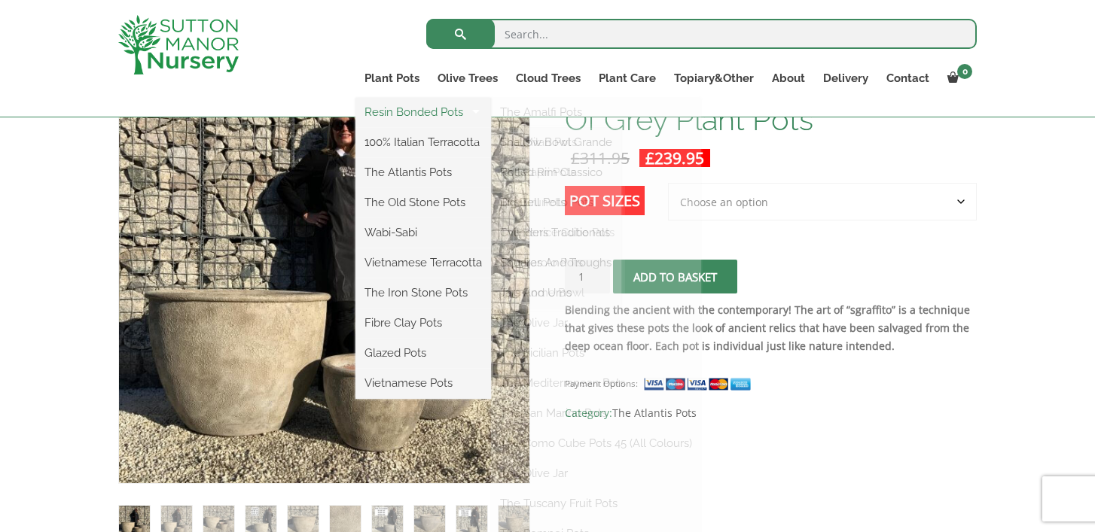
click at [410, 113] on link "Resin Bonded Pots" at bounding box center [423, 112] width 136 height 23
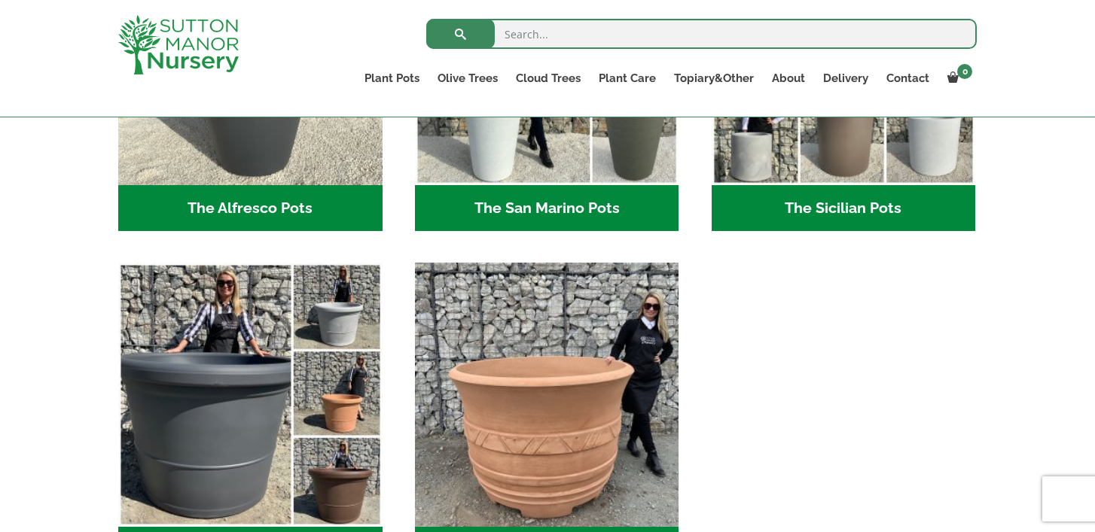
scroll to position [1995, 0]
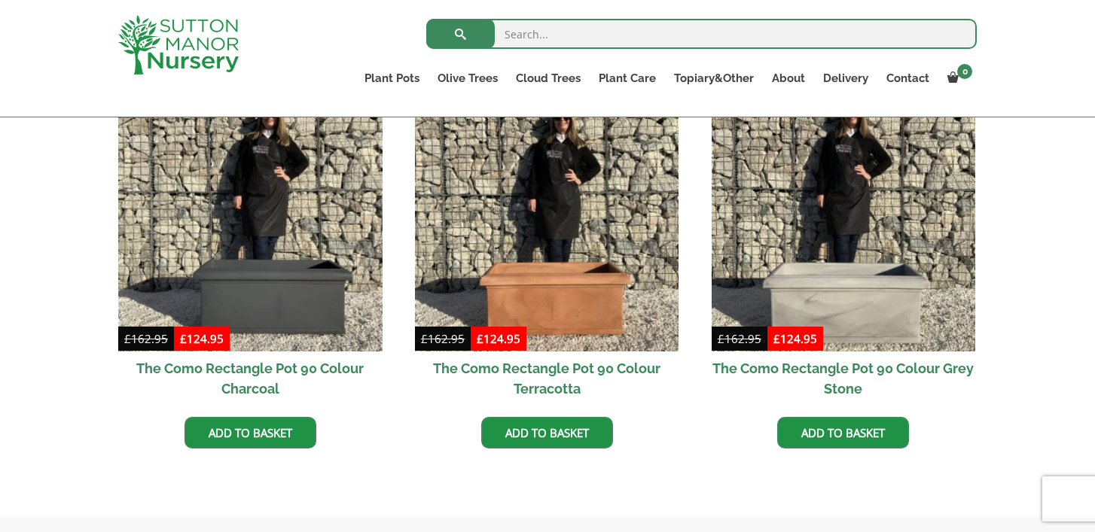
scroll to position [494, 0]
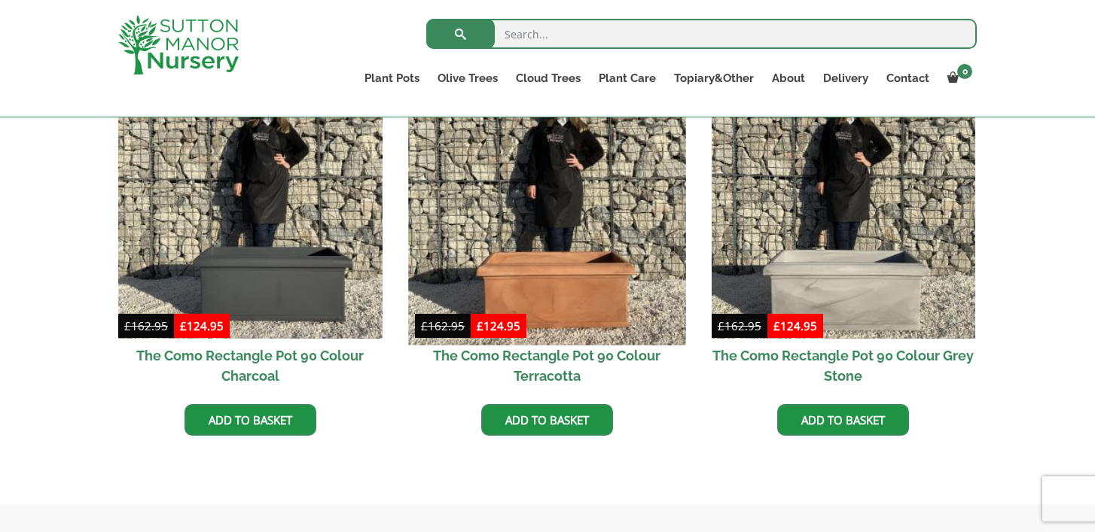
click at [580, 252] on img at bounding box center [546, 206] width 277 height 277
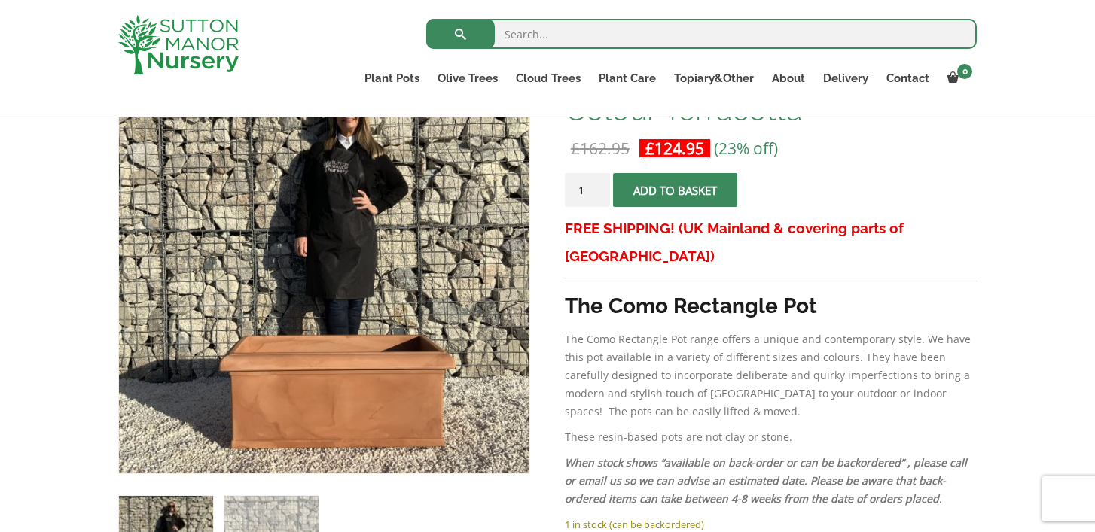
scroll to position [324, 0]
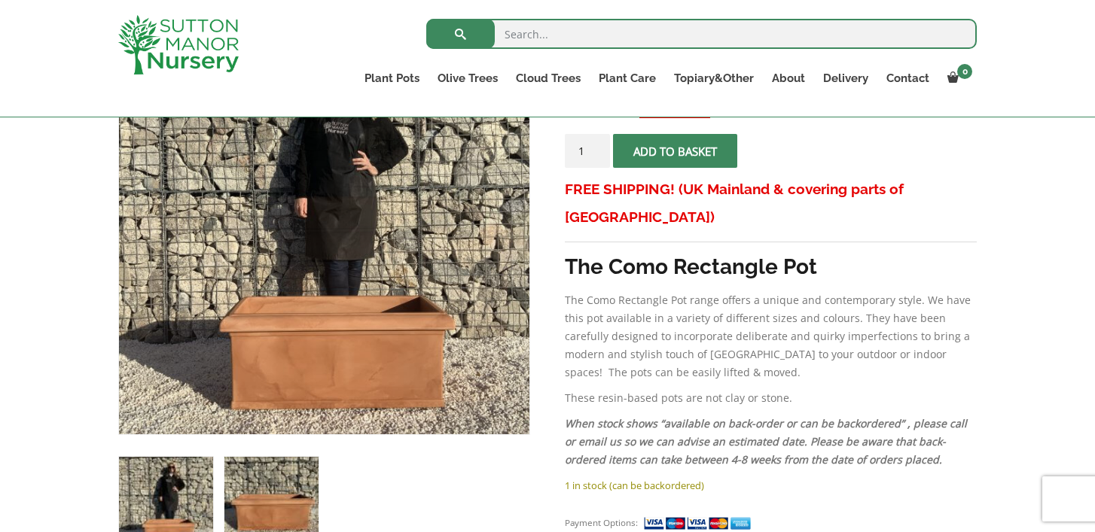
click at [302, 497] on img at bounding box center [271, 504] width 94 height 94
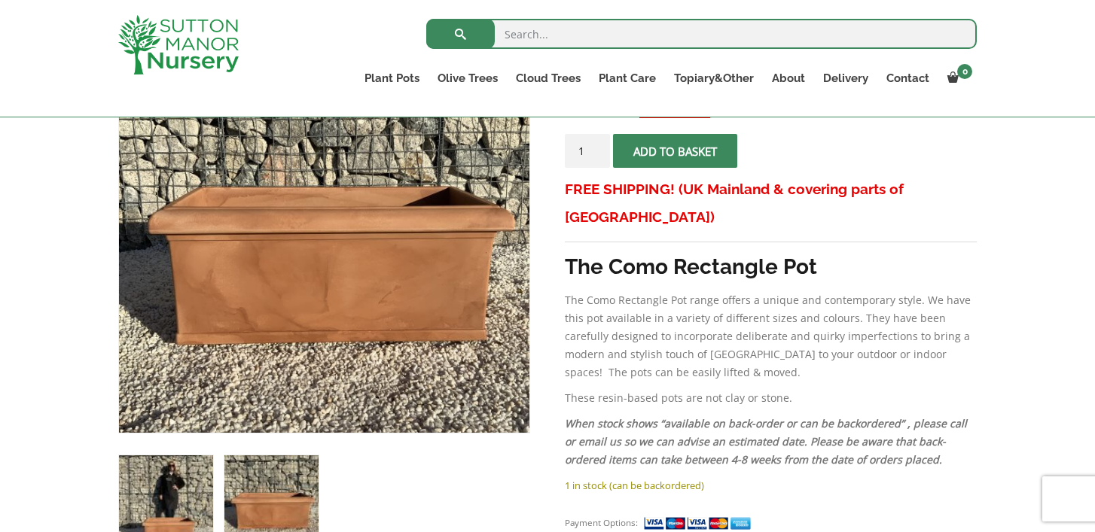
click at [142, 498] on img at bounding box center [166, 502] width 94 height 94
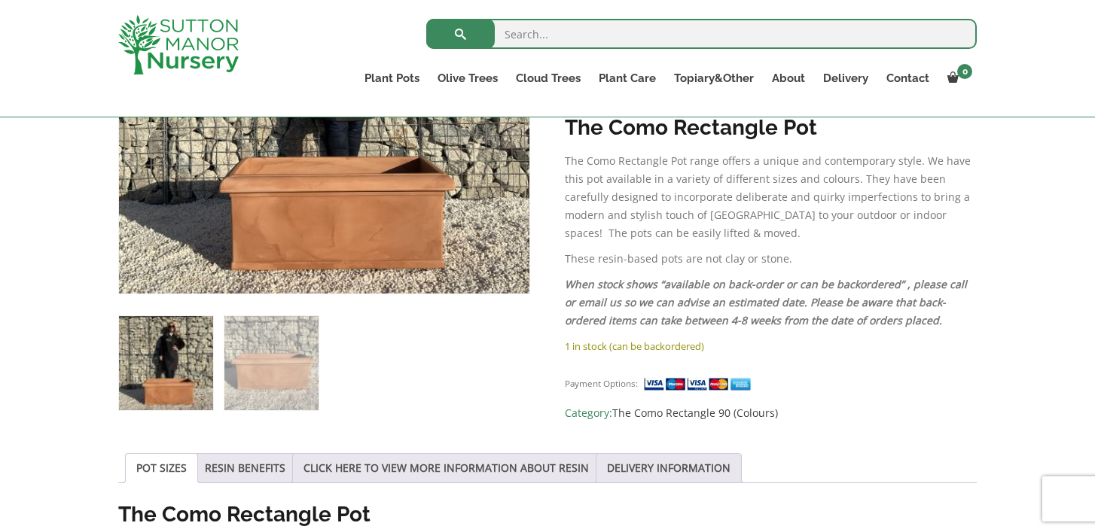
scroll to position [469, 0]
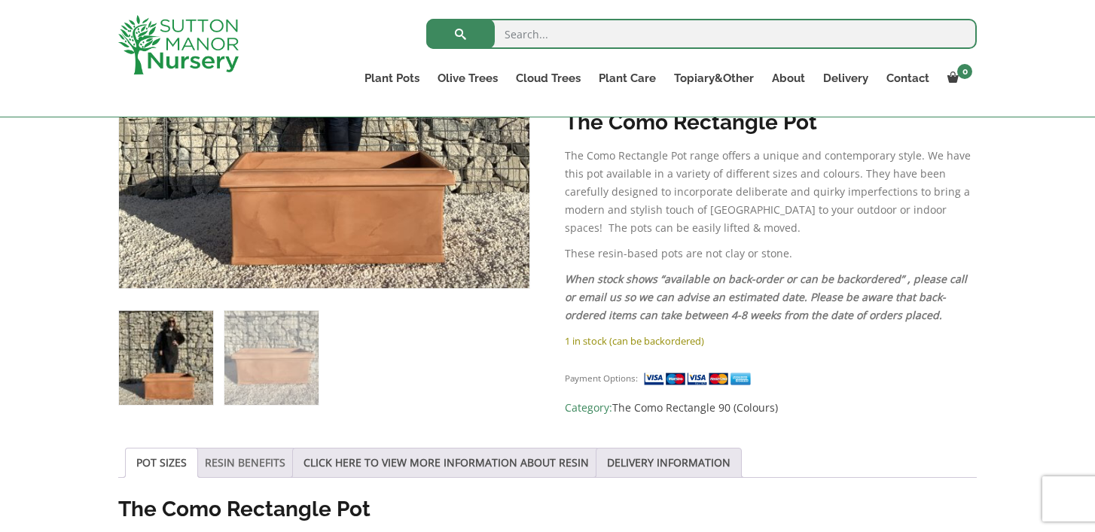
click at [267, 461] on link "RESIN BENEFITS" at bounding box center [245, 463] width 81 height 29
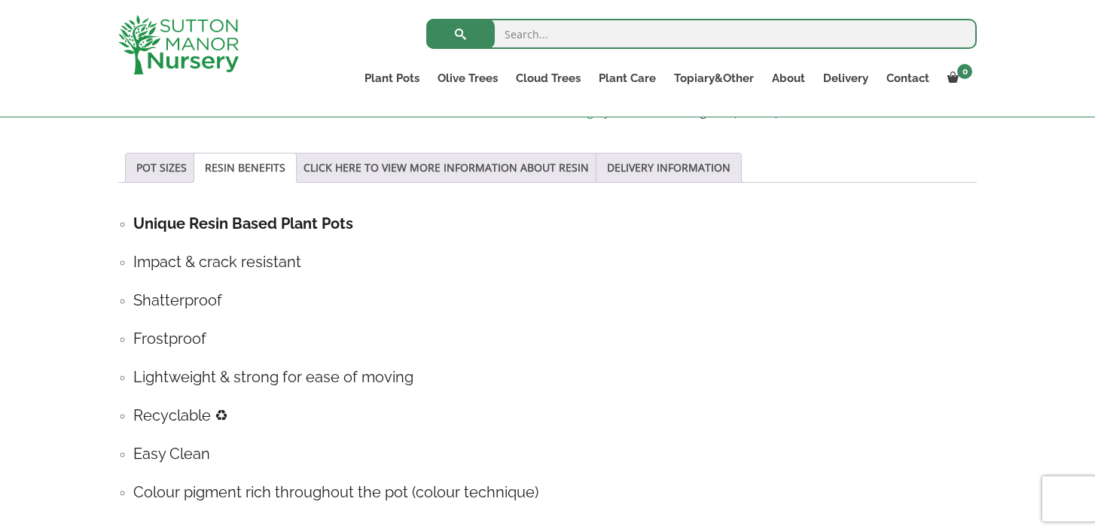
scroll to position [756, 0]
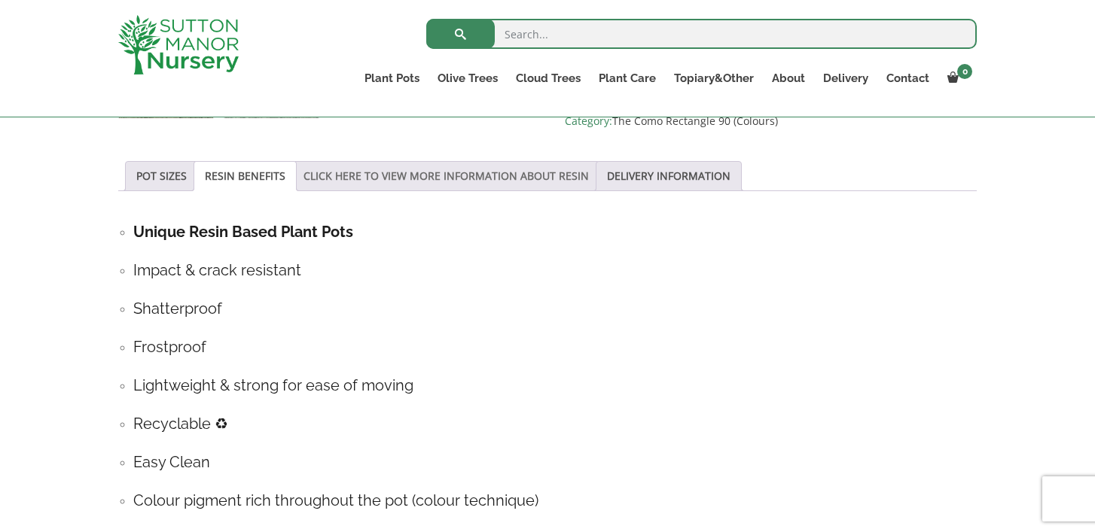
click at [446, 184] on link "CLICK HERE TO VIEW MORE INFORMATION ABOUT RESIN" at bounding box center [445, 176] width 285 height 29
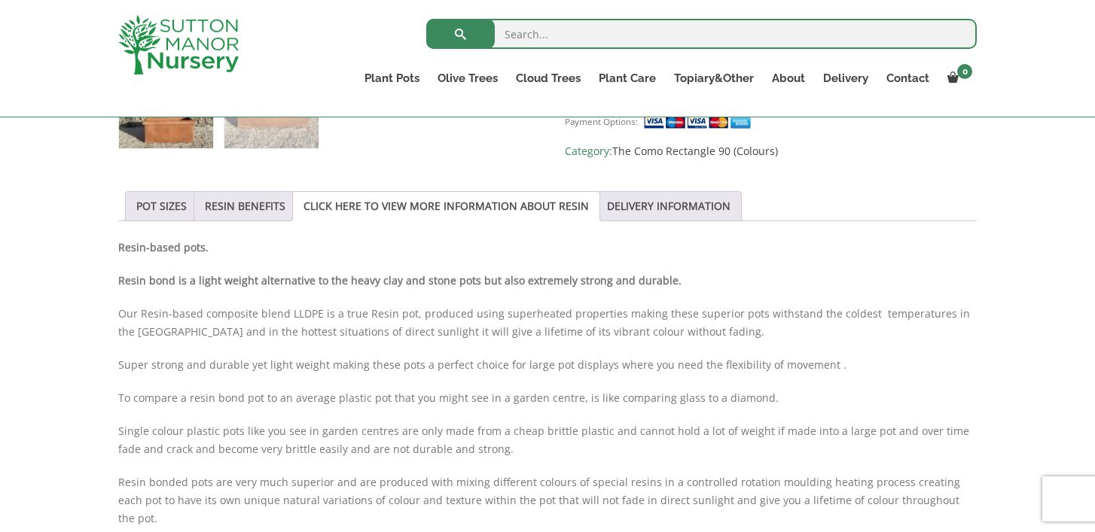
scroll to position [714, 0]
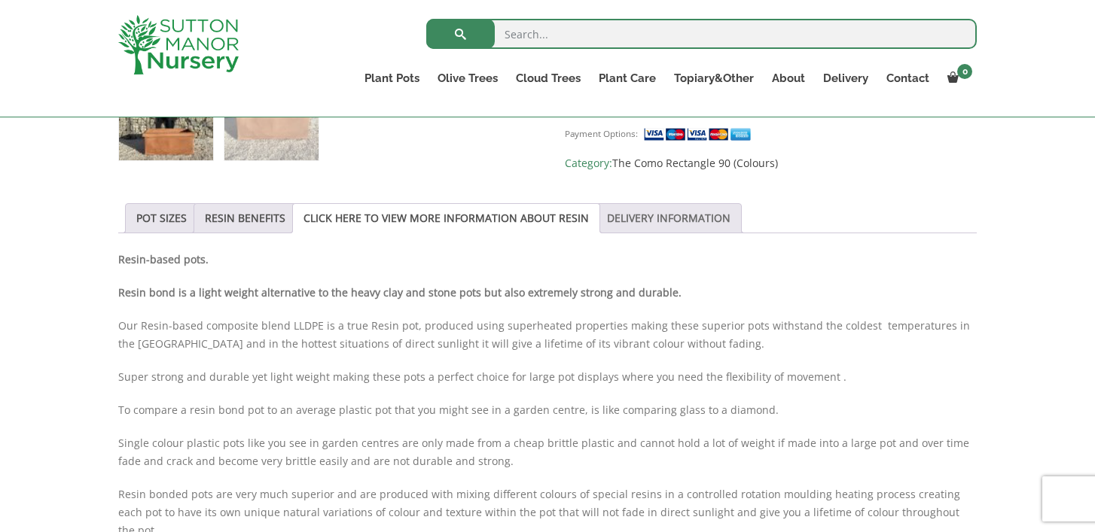
click at [658, 224] on link "DELIVERY INFORMATION" at bounding box center [668, 218] width 123 height 29
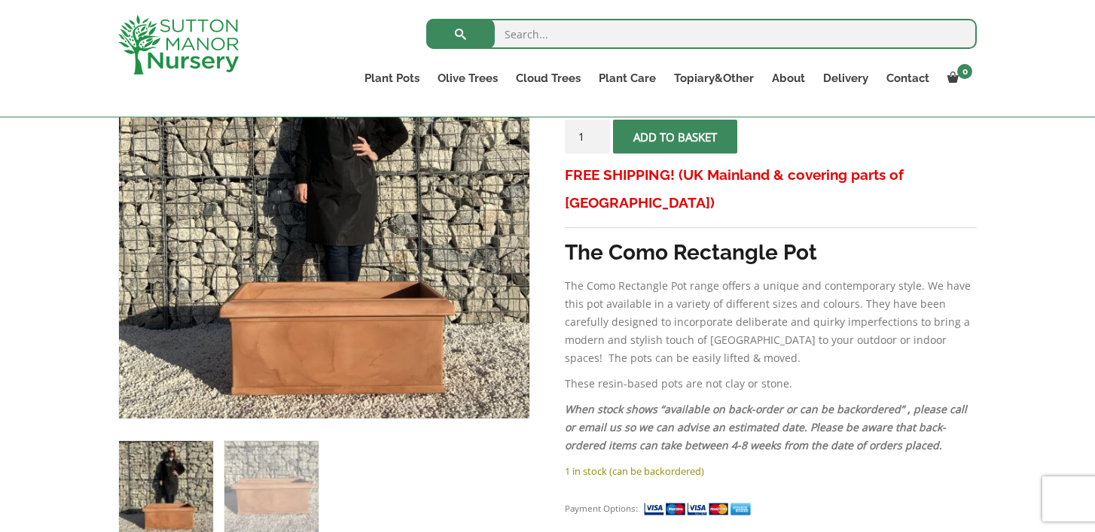
scroll to position [340, 0]
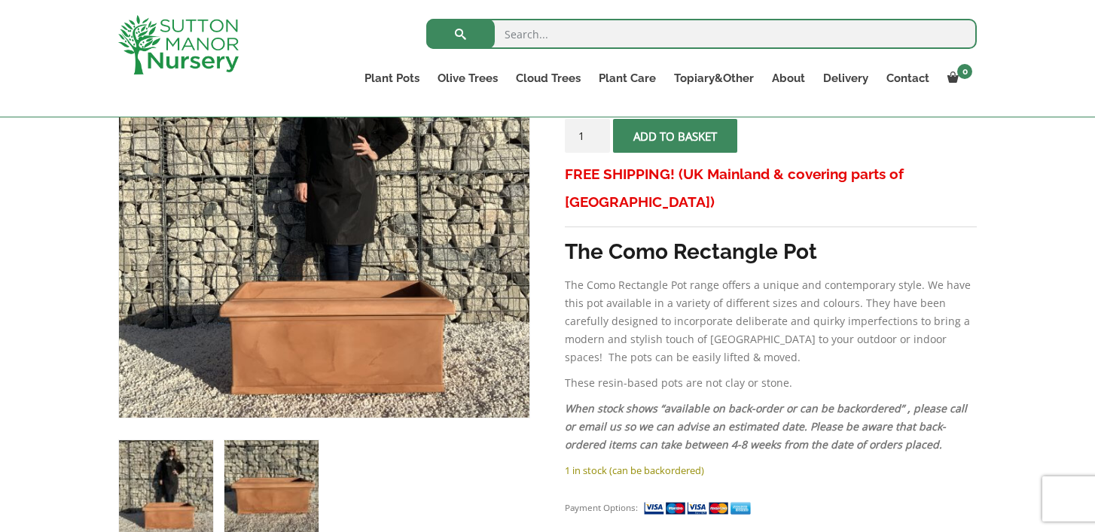
click at [295, 468] on img at bounding box center [271, 487] width 94 height 94
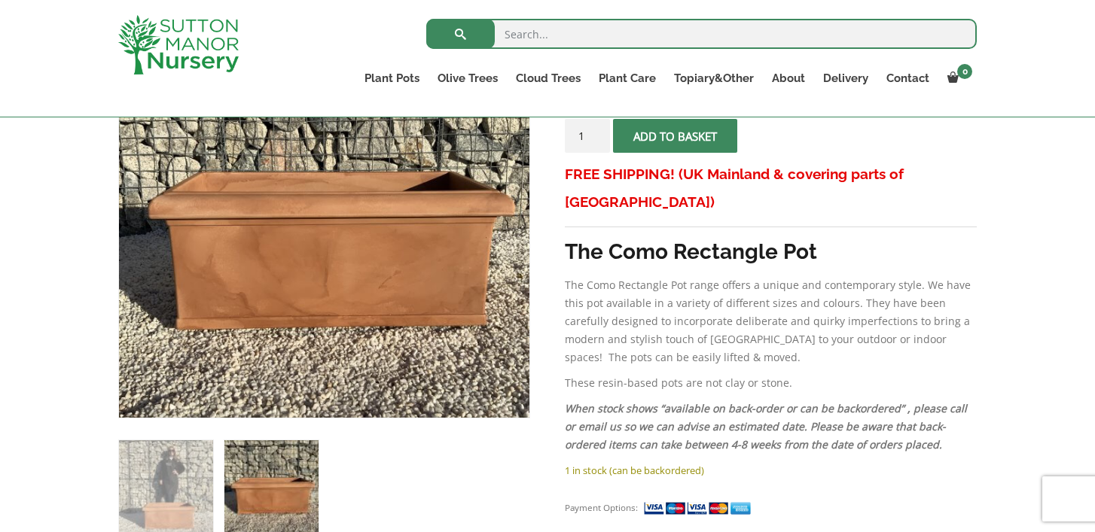
click at [279, 489] on img at bounding box center [271, 487] width 94 height 94
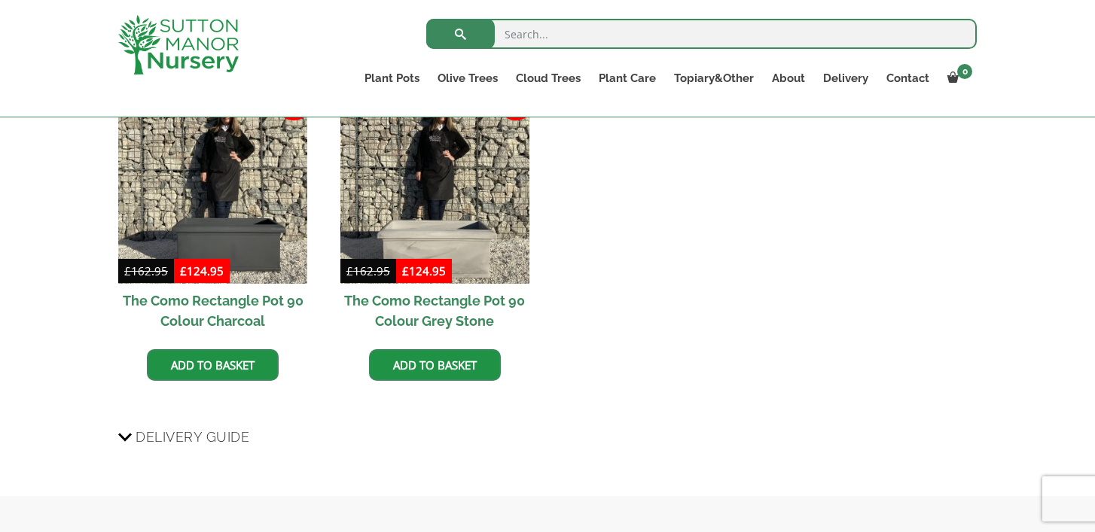
scroll to position [1128, 0]
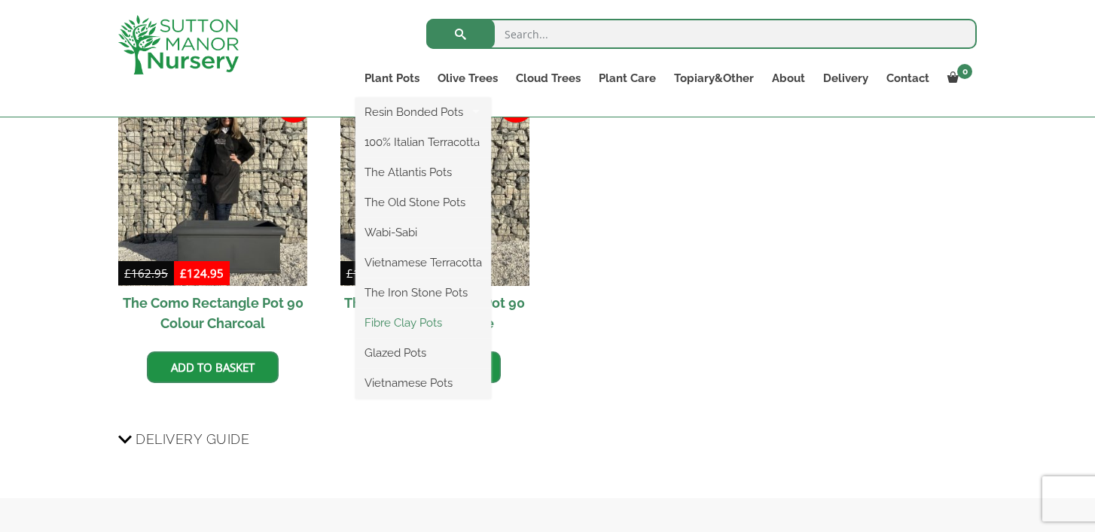
click at [405, 324] on link "Fibre Clay Pots" at bounding box center [423, 323] width 136 height 23
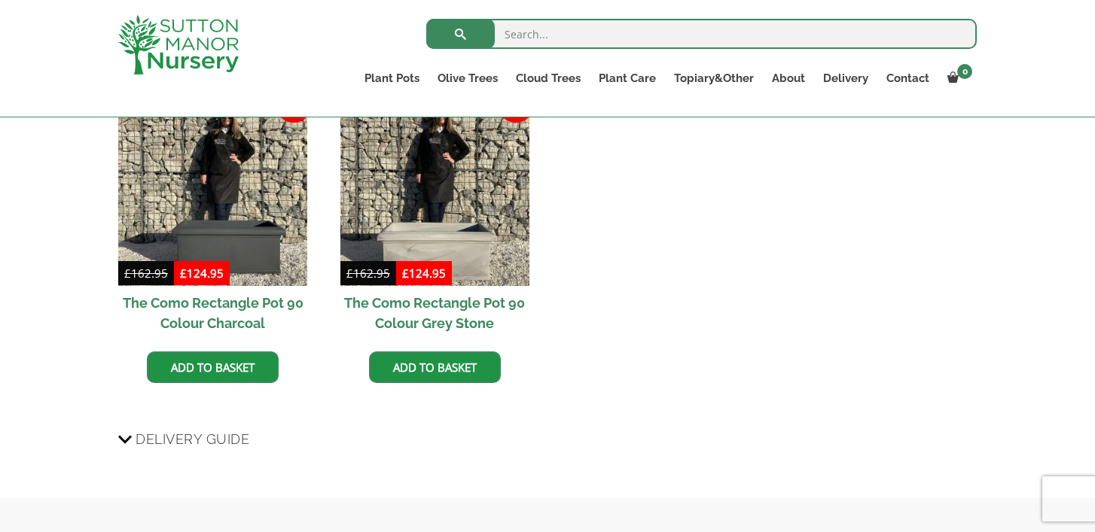
scroll to position [1575, 0]
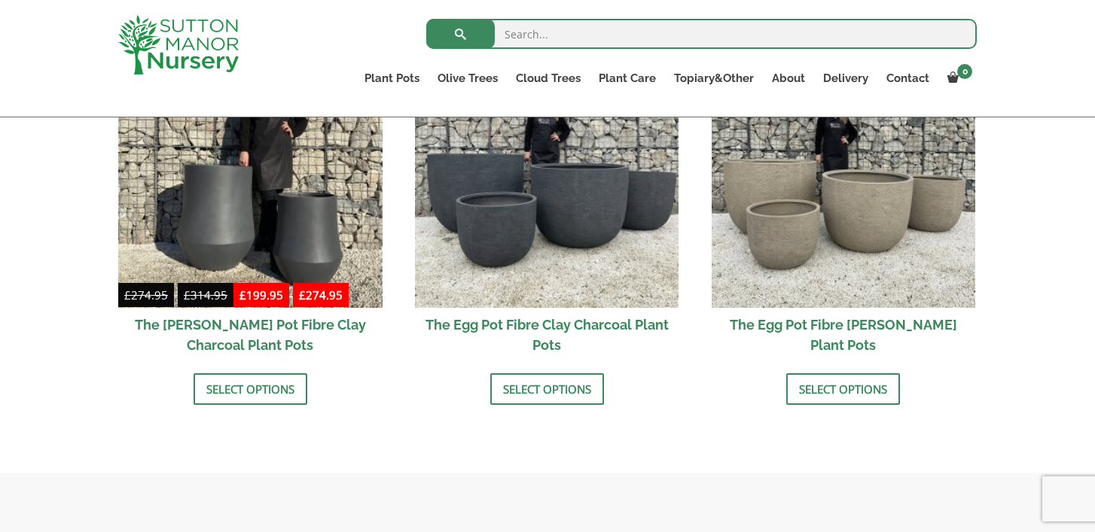
scroll to position [550, 0]
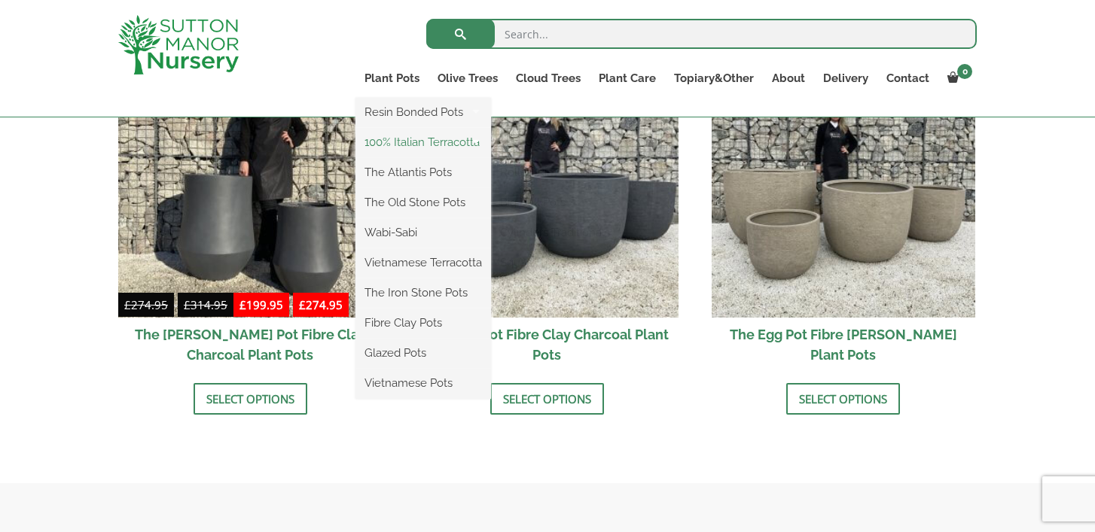
click at [406, 145] on link "100% Italian Terracotta" at bounding box center [423, 142] width 136 height 23
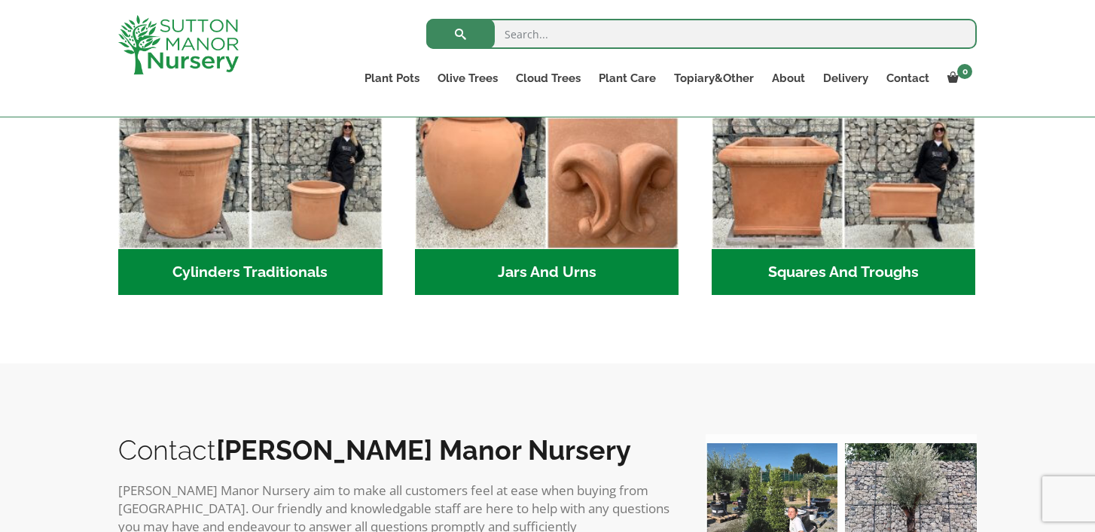
scroll to position [1160, 0]
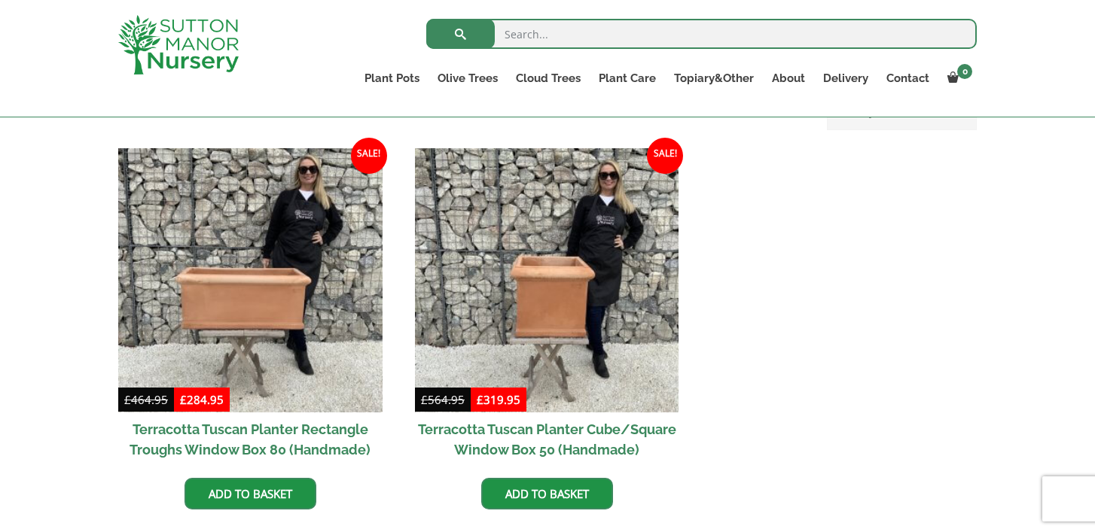
scroll to position [650, 0]
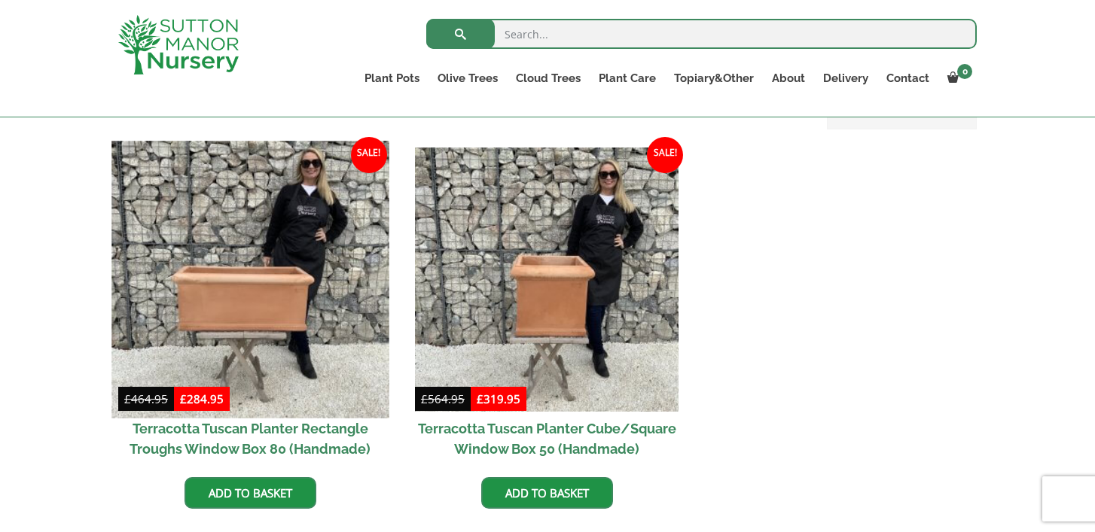
click at [315, 318] on img at bounding box center [249, 279] width 277 height 277
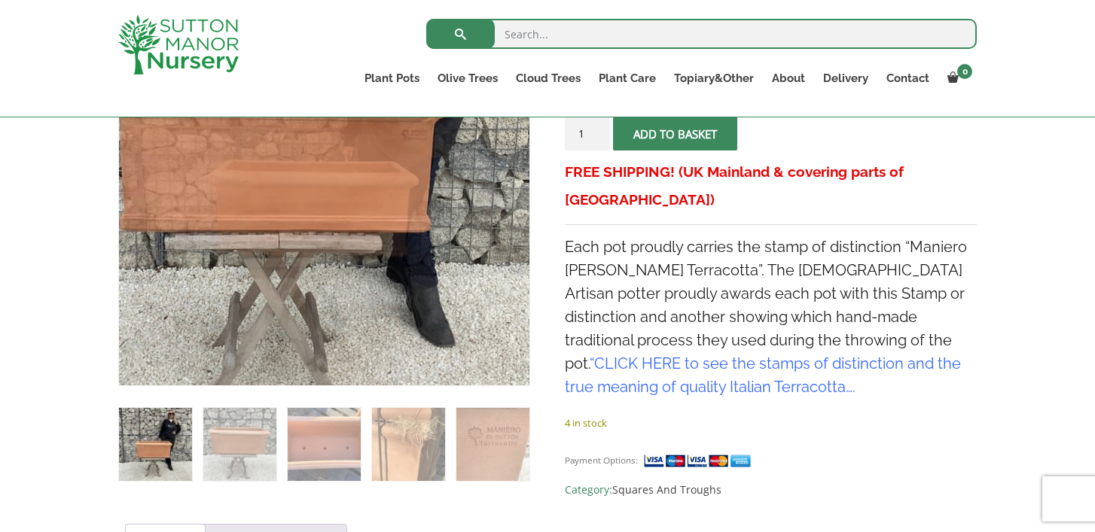
scroll to position [371, 0]
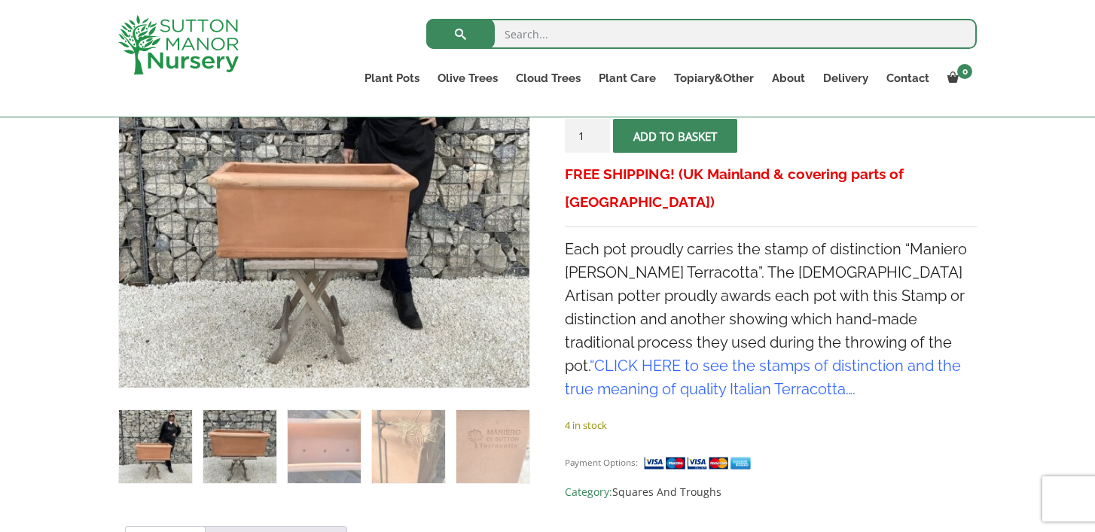
click at [263, 458] on img at bounding box center [239, 446] width 73 height 73
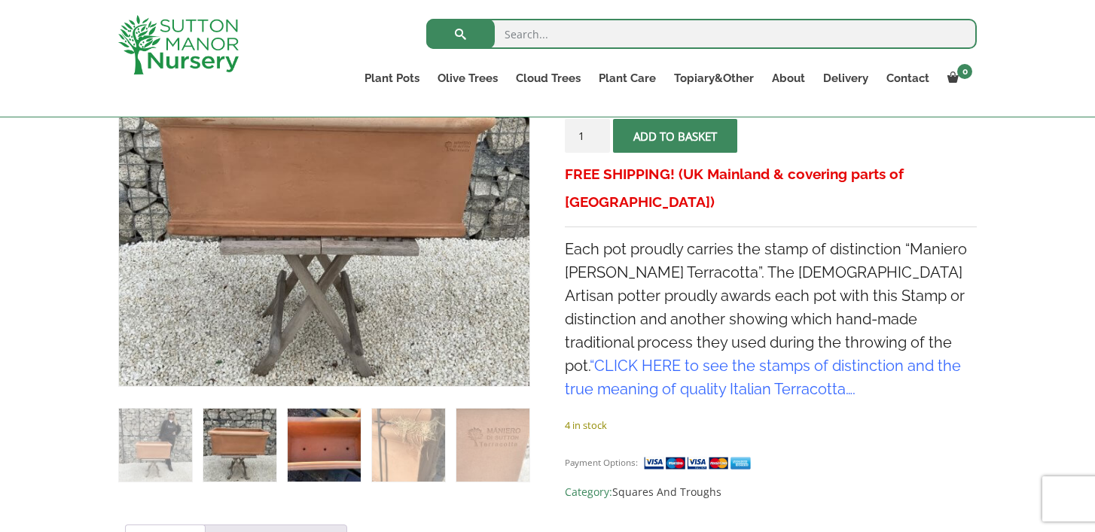
click at [307, 456] on img at bounding box center [324, 445] width 73 height 73
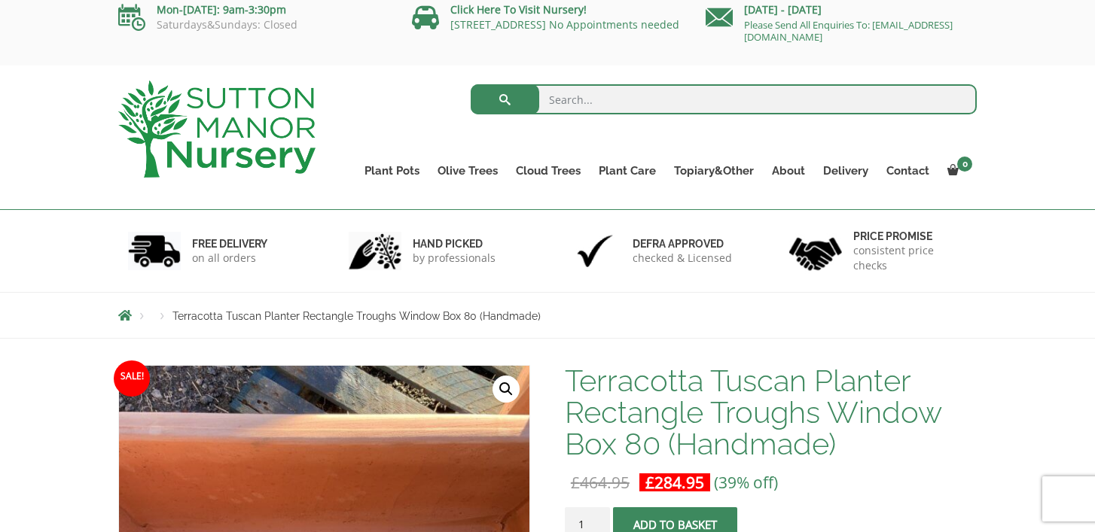
scroll to position [0, 0]
